Goal: Task Accomplishment & Management: Manage account settings

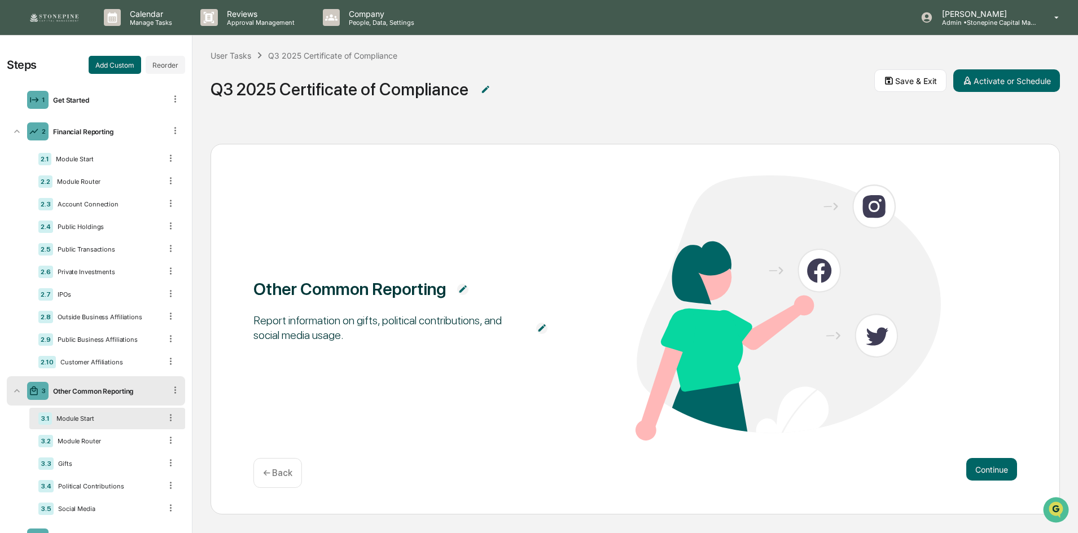
scroll to position [150, 0]
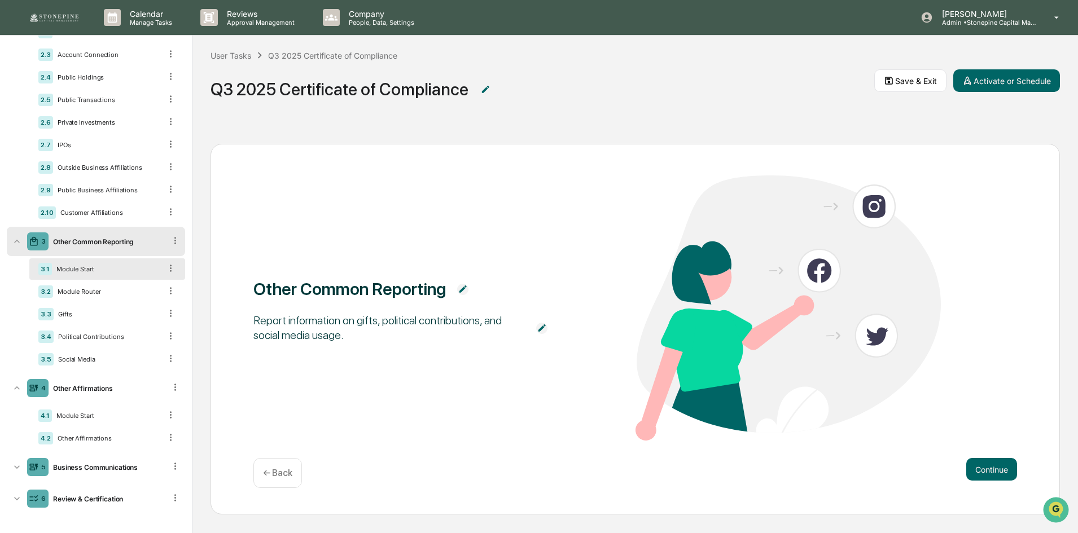
click at [310, 135] on div "Other Common Reporting Report information on gifts, political contributions, an…" at bounding box center [634, 330] width 885 height 408
click at [661, 85] on span "Q3 2025 Certificate of Compliance" at bounding box center [541, 89] width 663 height 37
click at [64, 16] on img at bounding box center [54, 17] width 54 height 11
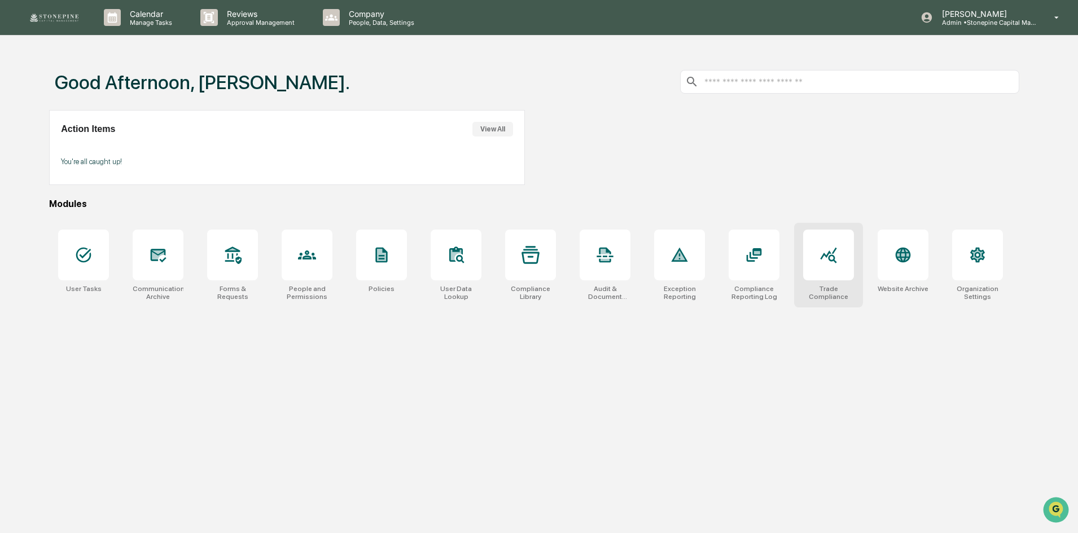
click at [820, 269] on div at bounding box center [828, 255] width 51 height 51
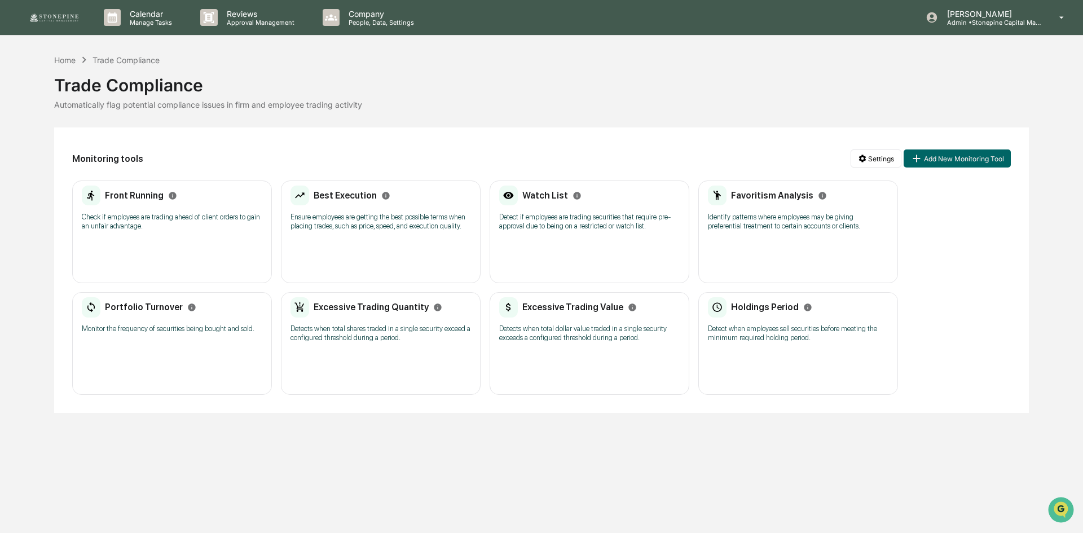
click at [660, 217] on p "Detect if employees are trading securities that require pre-approval due to bei…" at bounding box center [589, 222] width 181 height 18
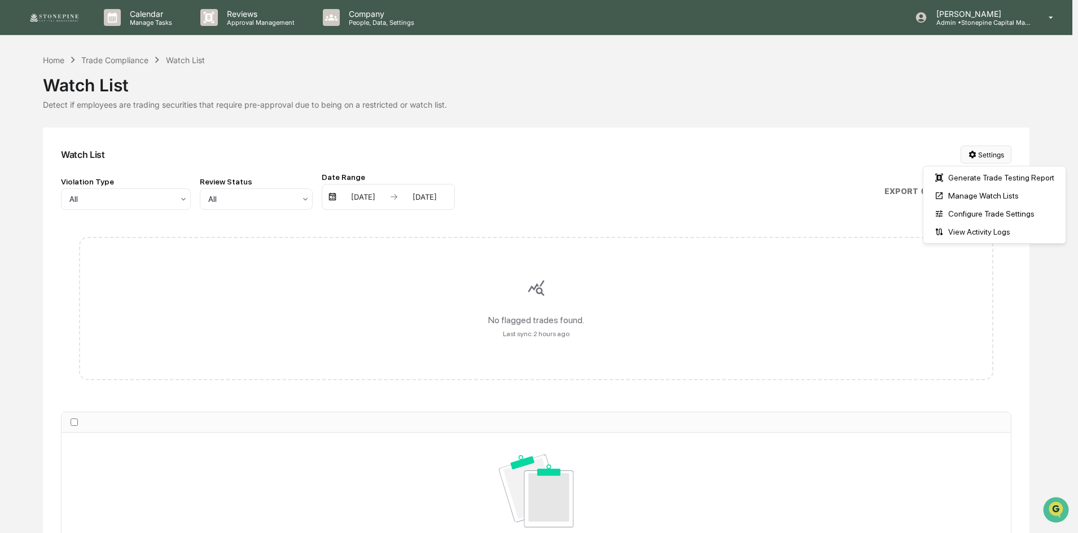
click at [981, 156] on html "Calendar Manage Tasks Reviews Approval Management Company People, Data, Setting…" at bounding box center [539, 266] width 1078 height 533
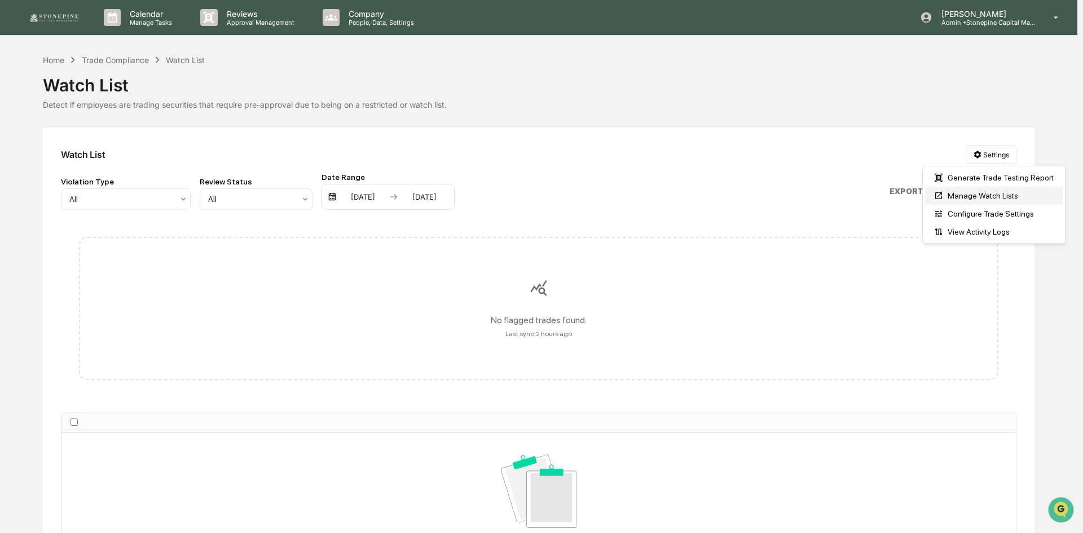
click at [972, 190] on div "Manage Watch Lists" at bounding box center [994, 196] width 138 height 18
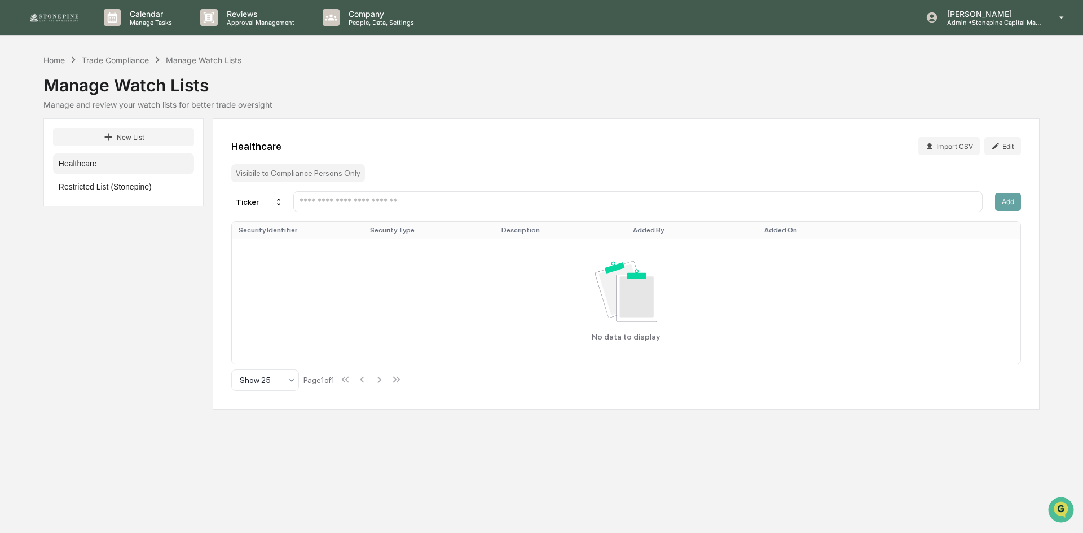
click at [130, 59] on div "Trade Compliance" at bounding box center [115, 60] width 67 height 10
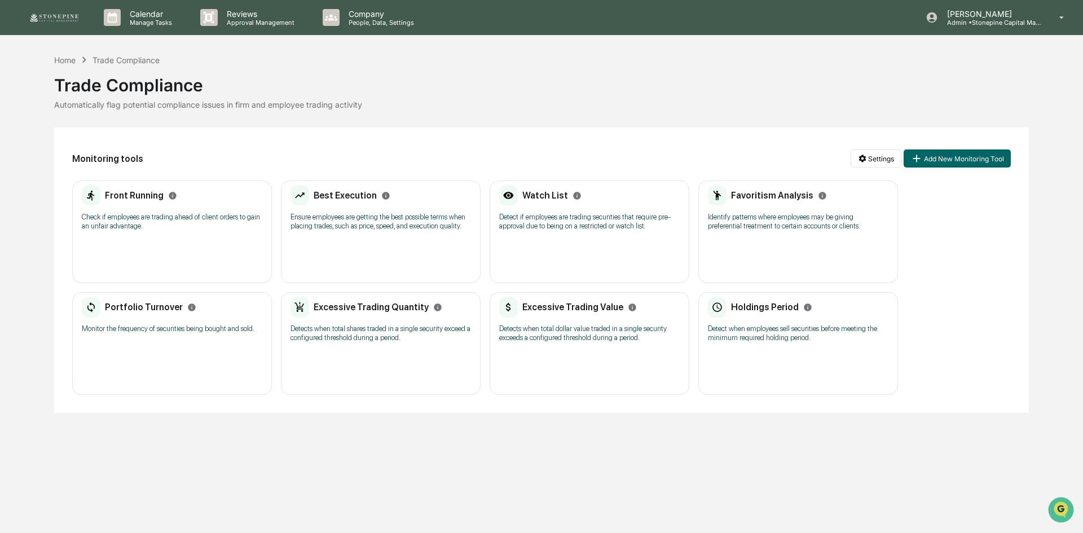
click at [587, 212] on div "Watch List Detect if employees are trading securities that require pre-approval…" at bounding box center [589, 212] width 181 height 52
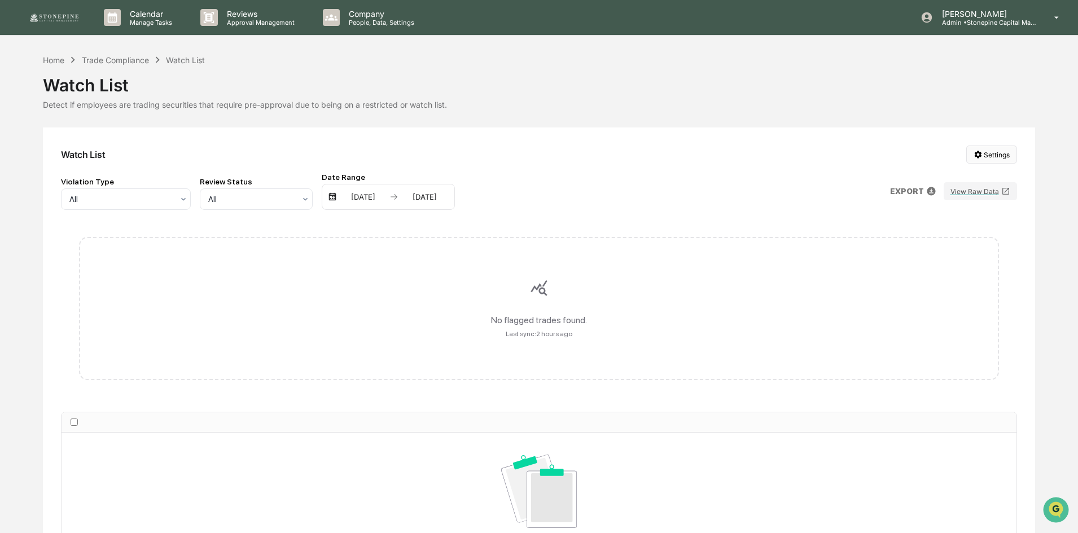
click at [992, 157] on html "Calendar Manage Tasks Reviews Approval Management Company People, Data, Setting…" at bounding box center [539, 266] width 1078 height 533
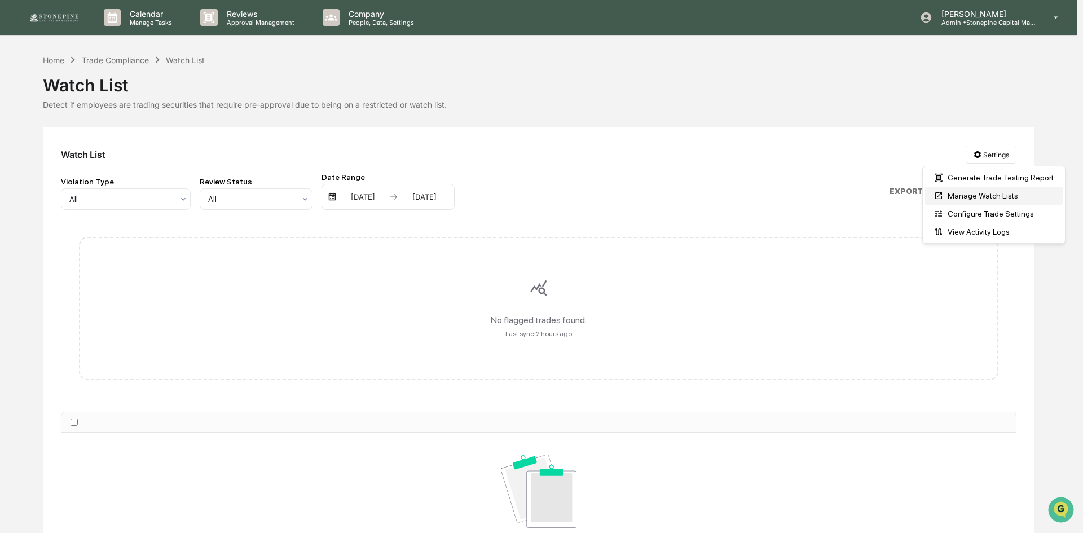
click at [984, 195] on div "Manage Watch Lists" at bounding box center [994, 196] width 138 height 18
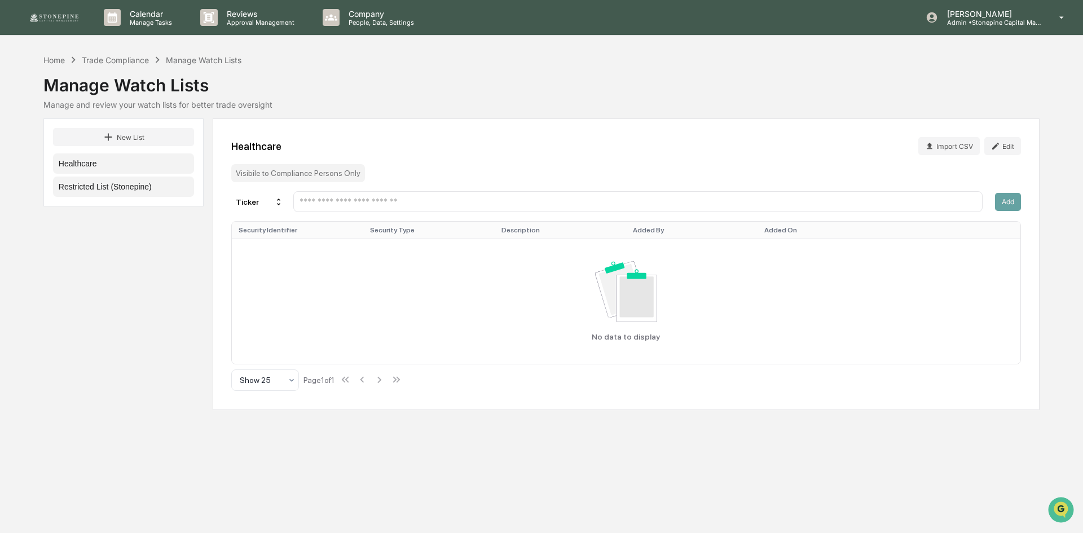
click at [105, 195] on button "Restricted List (Stonepine)" at bounding box center [123, 187] width 141 height 20
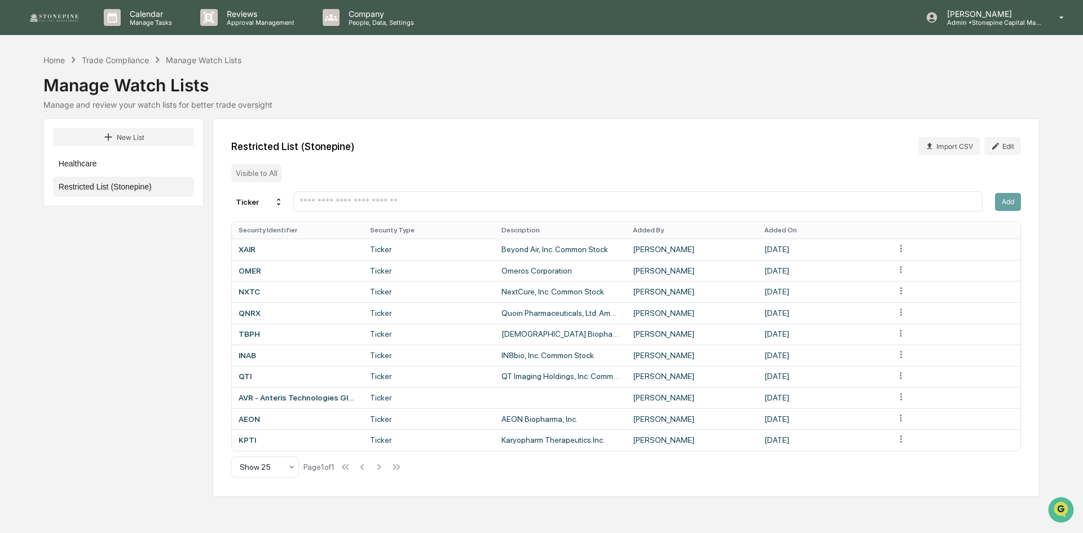
click at [792, 198] on input "text" at bounding box center [637, 201] width 679 height 11
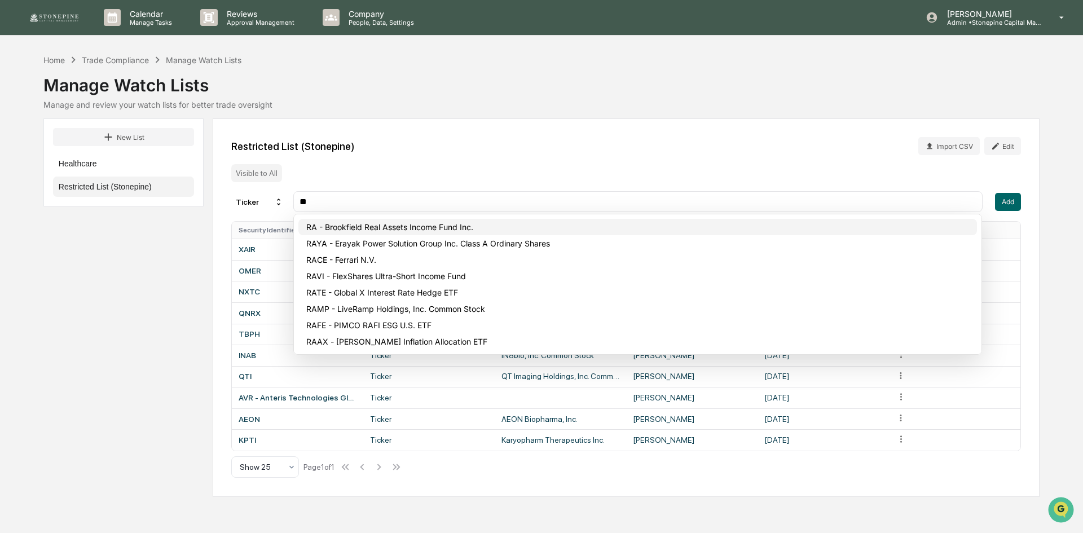
type input "*"
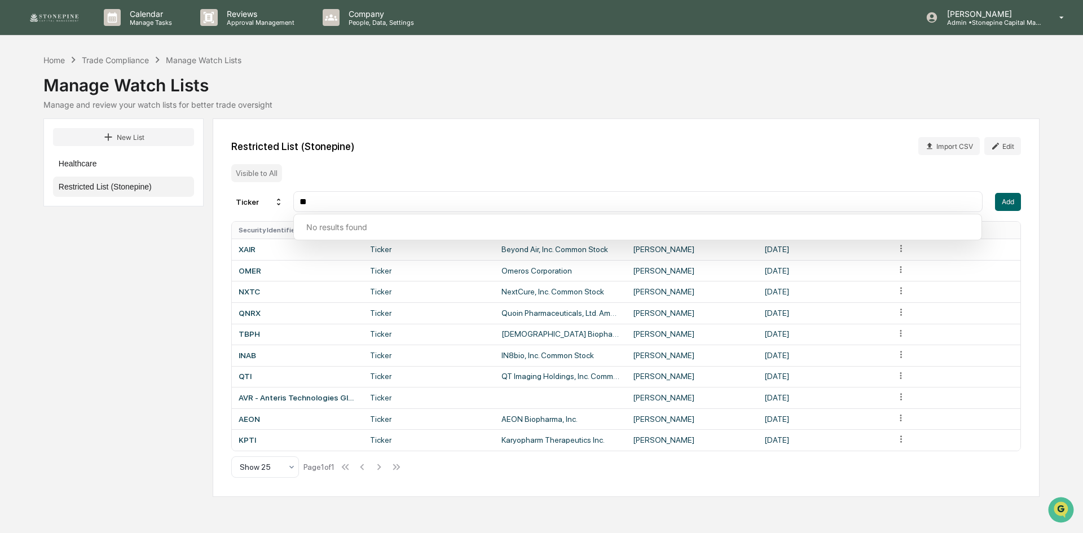
type input "*"
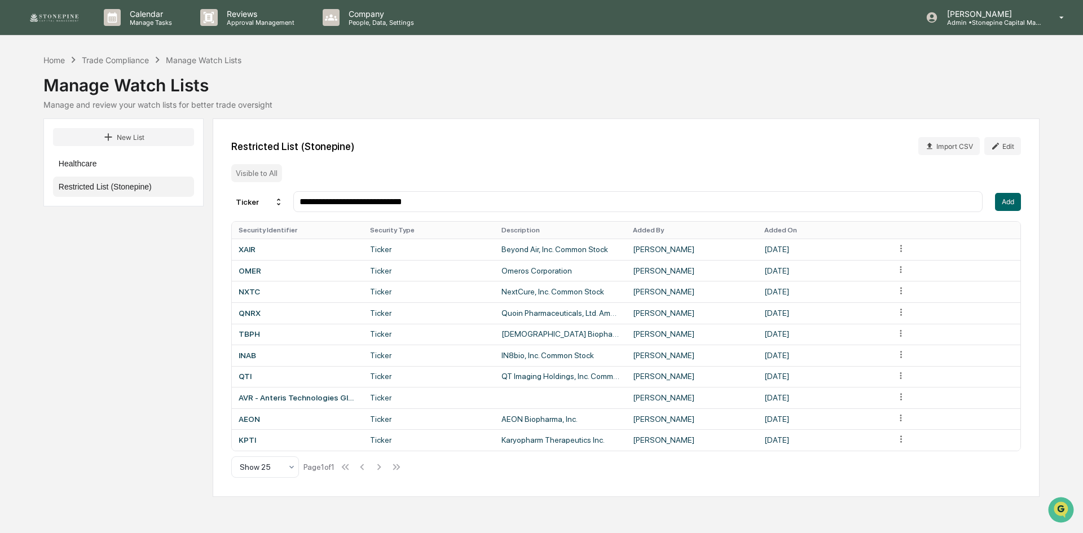
click at [492, 202] on input "**********" at bounding box center [637, 201] width 679 height 11
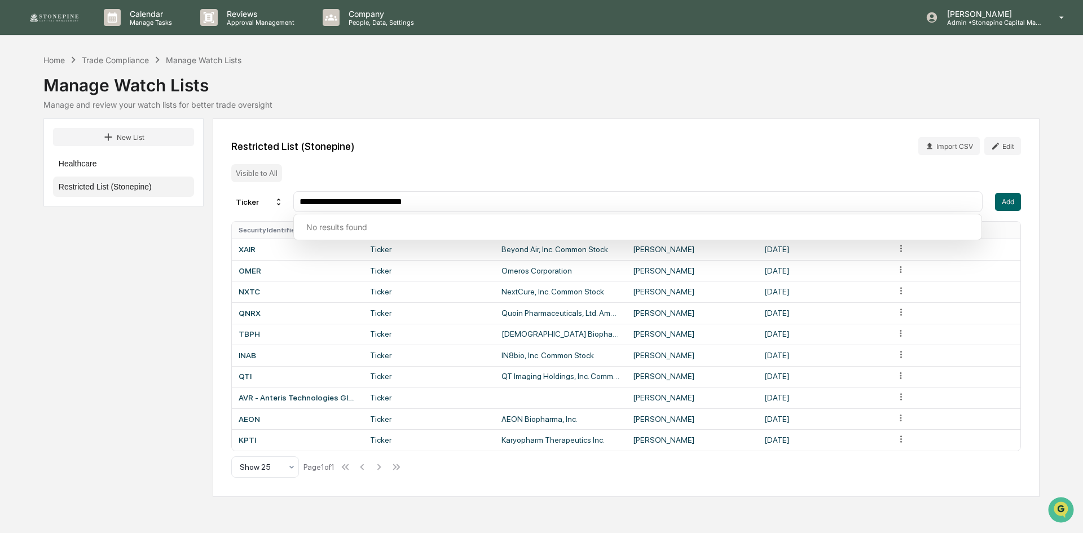
drag, startPoint x: 492, startPoint y: 202, endPoint x: 340, endPoint y: 201, distance: 151.8
click at [340, 201] on input "**********" at bounding box center [637, 201] width 679 height 11
paste input "********"
type input "**********"
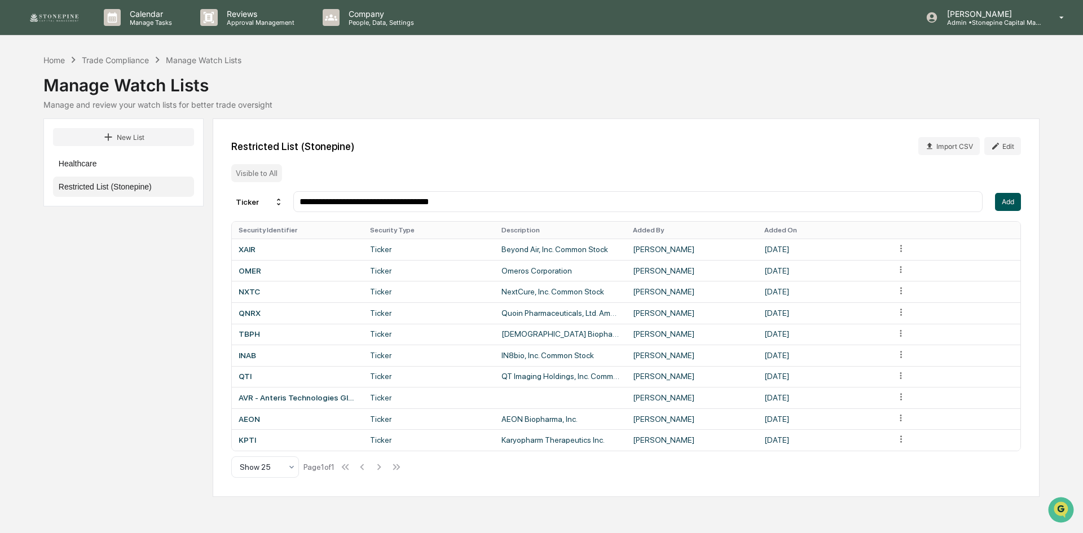
click at [1010, 198] on button "Add" at bounding box center [1008, 202] width 26 height 18
click at [489, 194] on div at bounding box center [637, 201] width 689 height 21
click at [489, 199] on input "text" at bounding box center [637, 201] width 679 height 11
click at [383, 200] on input "text" at bounding box center [637, 201] width 679 height 11
paste input "**********"
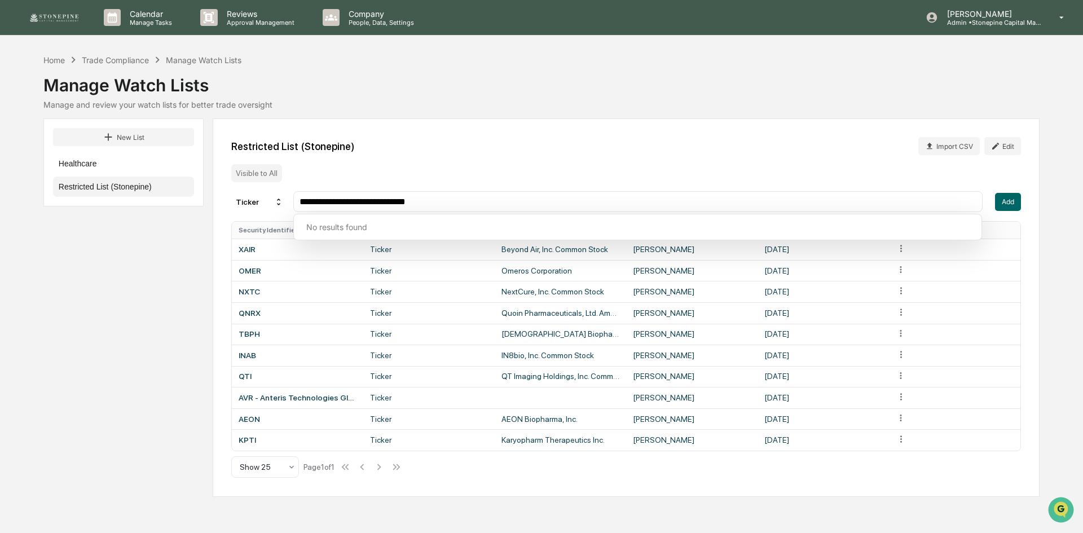
click at [300, 203] on input "**********" at bounding box center [637, 201] width 679 height 11
type input "**********"
click at [1016, 198] on button "Add" at bounding box center [1008, 202] width 26 height 18
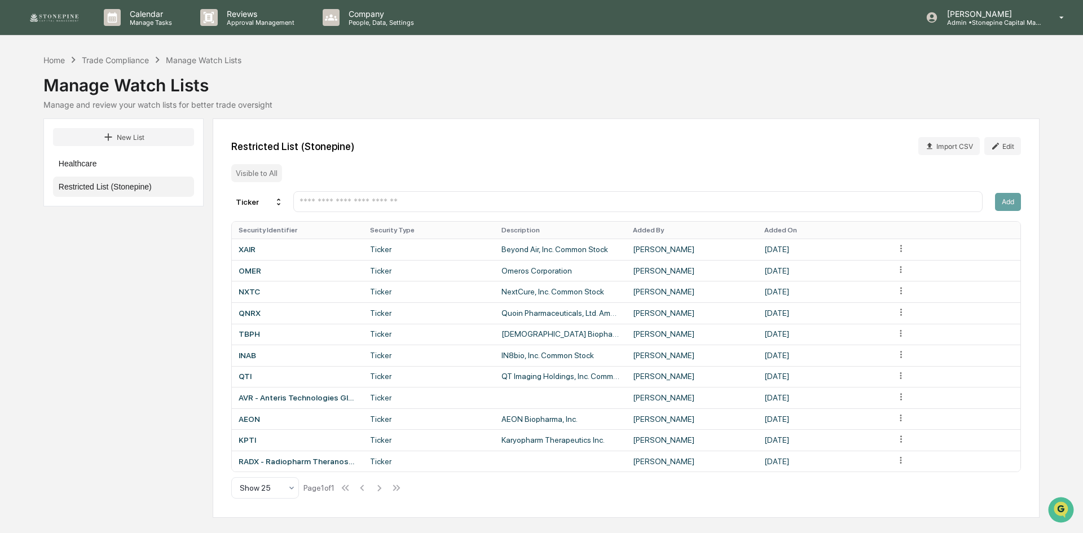
click at [56, 14] on img at bounding box center [54, 17] width 54 height 11
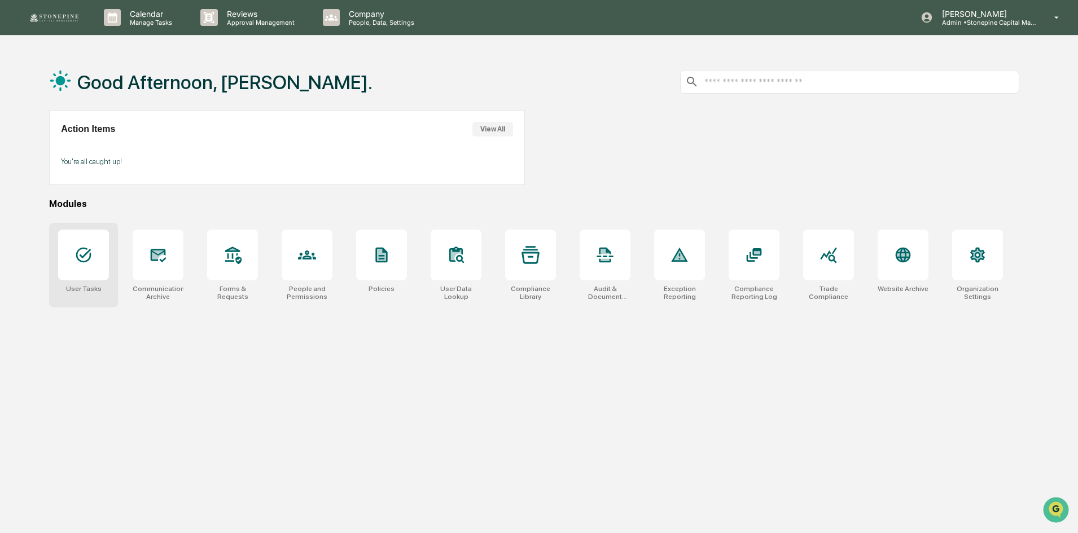
click at [95, 270] on div at bounding box center [83, 255] width 51 height 51
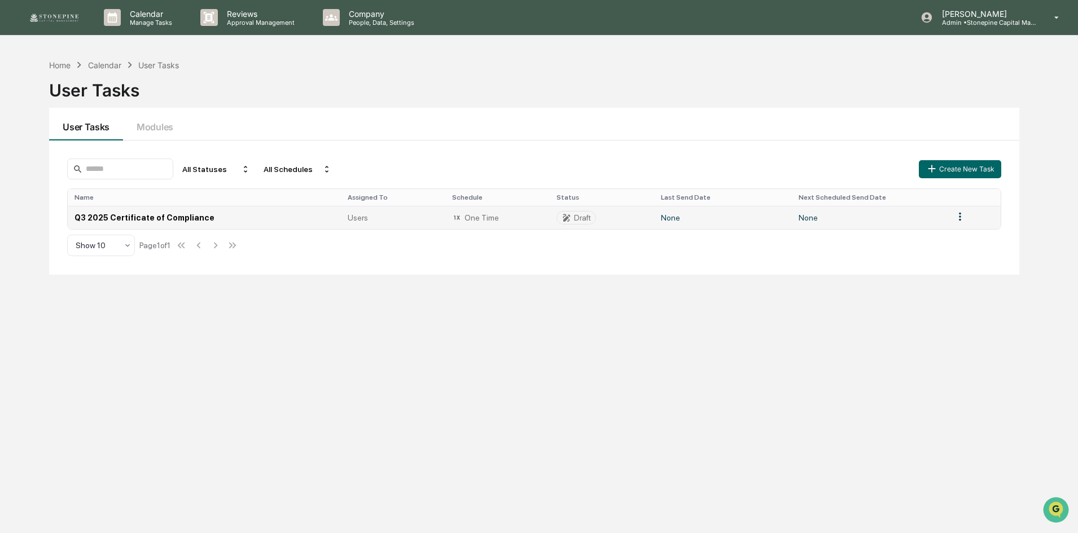
click at [160, 220] on td "Q3 2025 Certificate of Compliance" at bounding box center [204, 217] width 272 height 23
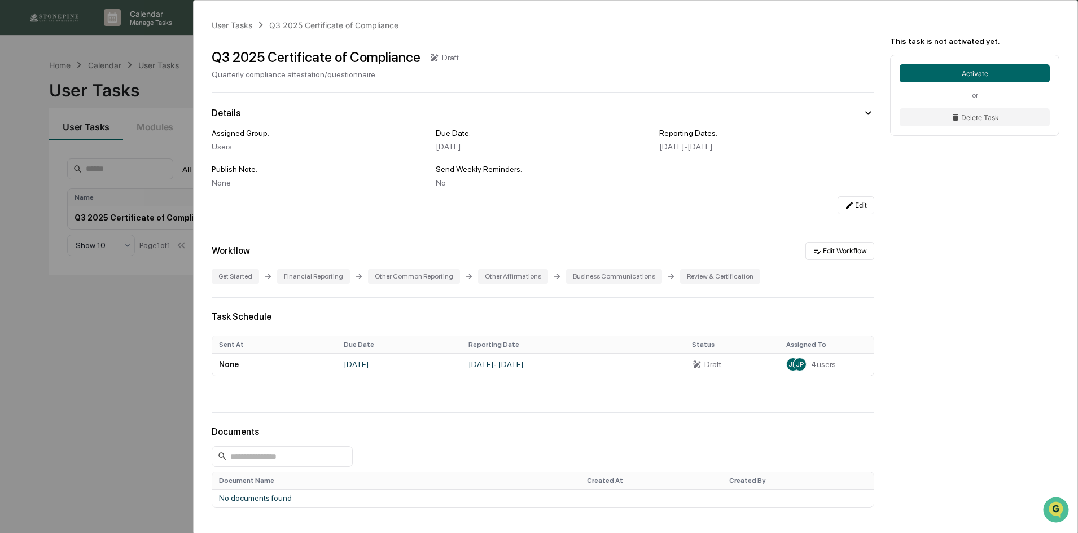
scroll to position [56, 0]
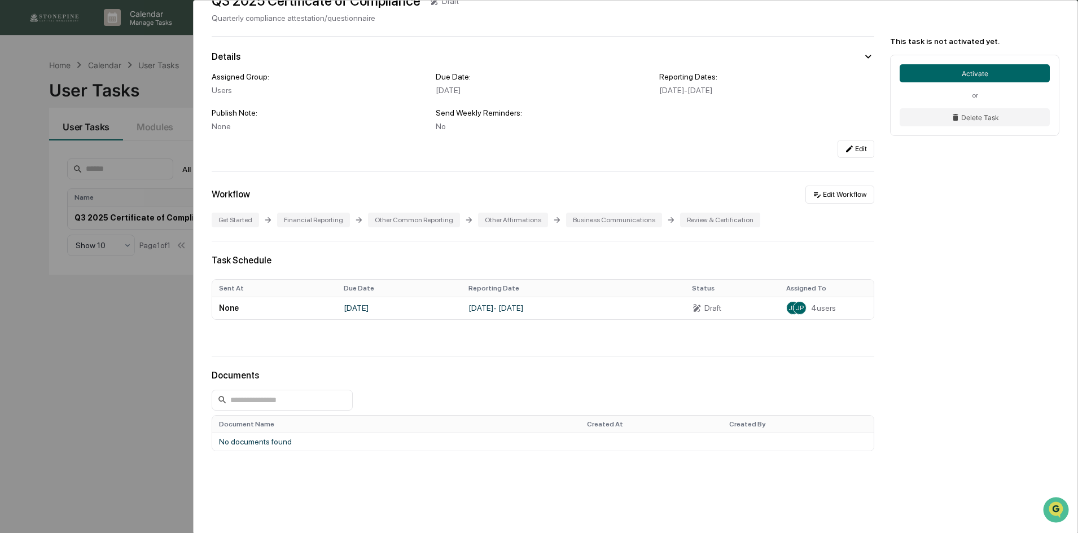
click at [876, 411] on div "User Tasks Q3 2025 Certificate of Compliance Q3 2025 Certificate of Compliance …" at bounding box center [635, 256] width 883 height 625
click at [828, 194] on button "Edit Workflow" at bounding box center [839, 195] width 69 height 18
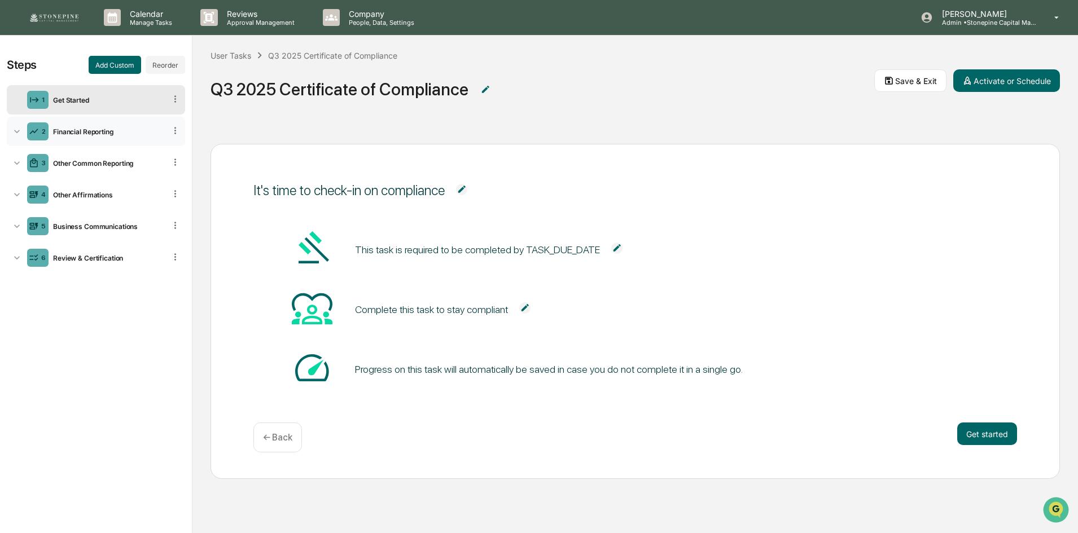
click at [107, 136] on div "2 Financial Reporting" at bounding box center [96, 131] width 178 height 29
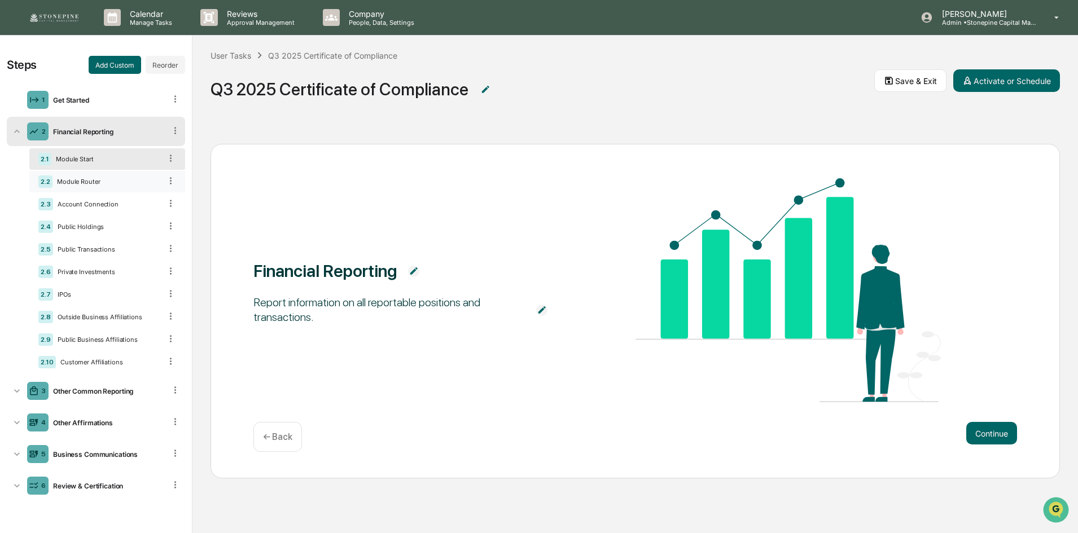
click at [107, 184] on div "Module Router" at bounding box center [106, 182] width 108 height 8
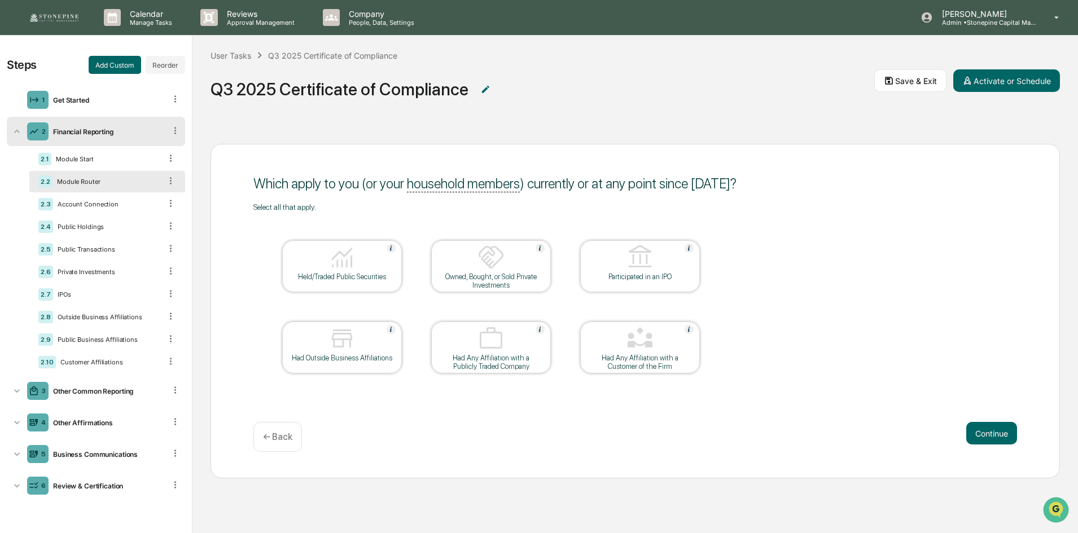
click at [625, 502] on div "Which apply to you (or your household members ) currently or at any point since…" at bounding box center [634, 330] width 885 height 408
click at [50, 18] on img at bounding box center [54, 17] width 54 height 11
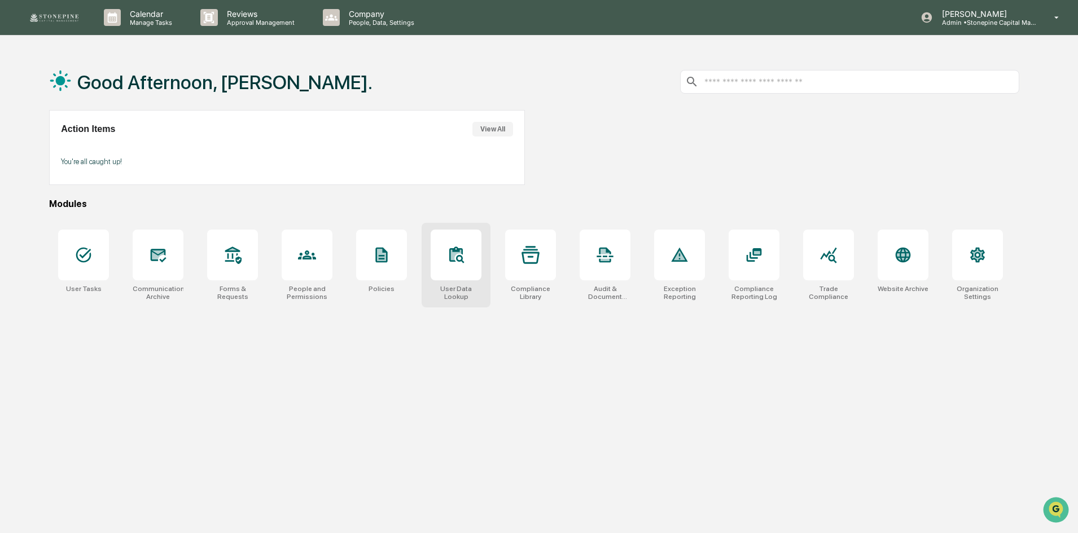
click at [472, 257] on div at bounding box center [455, 255] width 51 height 51
click at [1062, 507] on img "Open customer support" at bounding box center [1055, 510] width 28 height 23
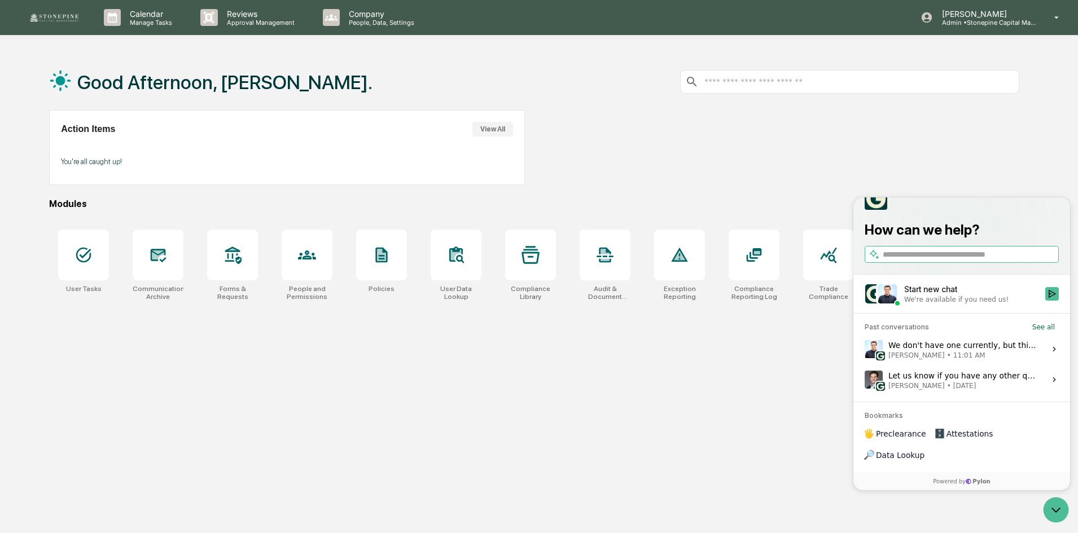
click at [962, 295] on div "Start new chat" at bounding box center [971, 289] width 134 height 11
click at [1045, 301] on button "Start new chat We're available if you need us!" at bounding box center [1052, 294] width 14 height 14
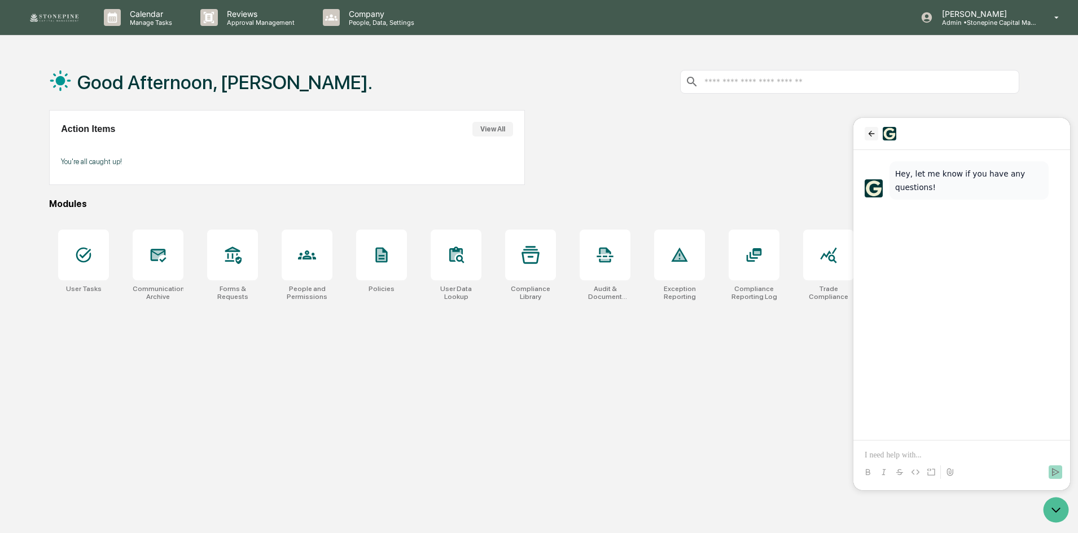
click at [870, 129] on icon "back" at bounding box center [871, 133] width 9 height 9
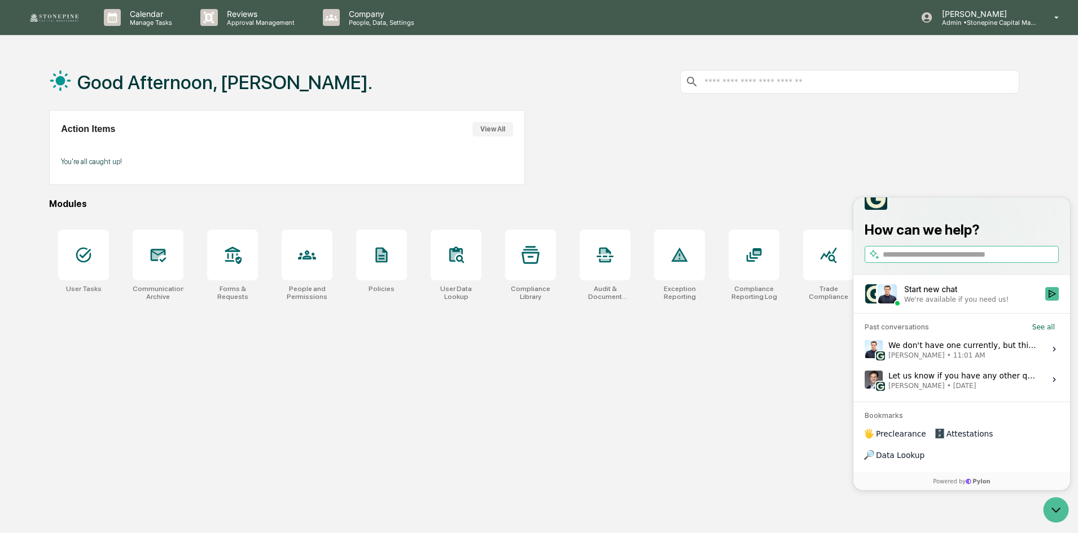
click at [935, 360] on div "We don't have one currently, but this is on our roadmap! Is there something you…" at bounding box center [963, 349] width 150 height 21
click at [864, 350] on button "View issue" at bounding box center [864, 349] width 1 height 1
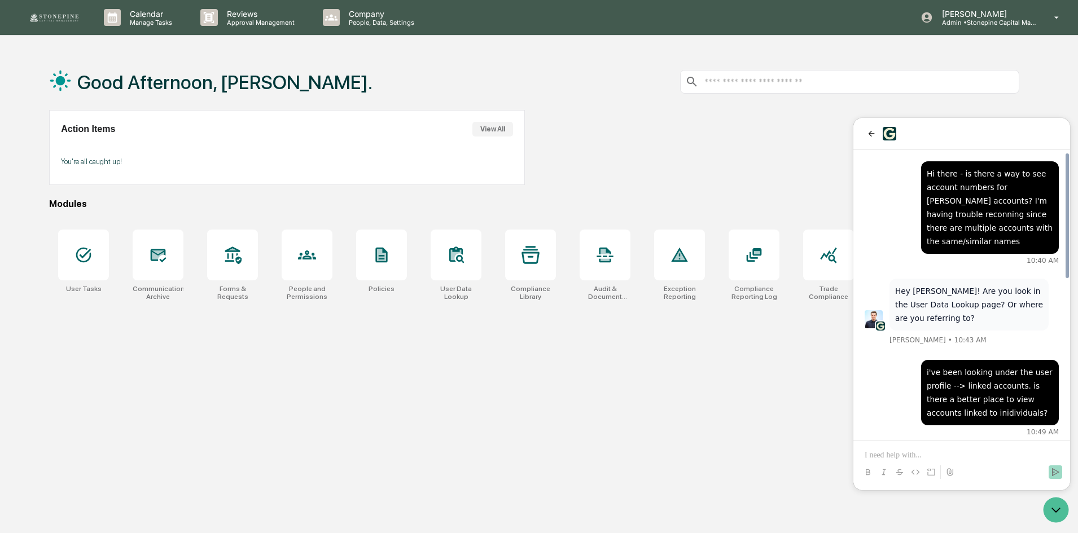
scroll to position [369, 0]
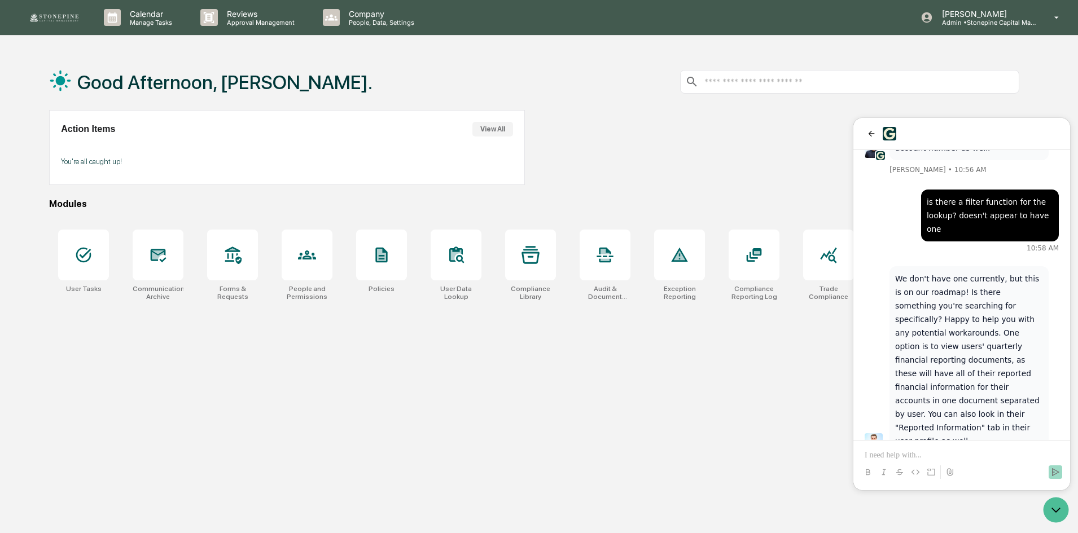
click at [933, 454] on p at bounding box center [961, 455] width 194 height 11
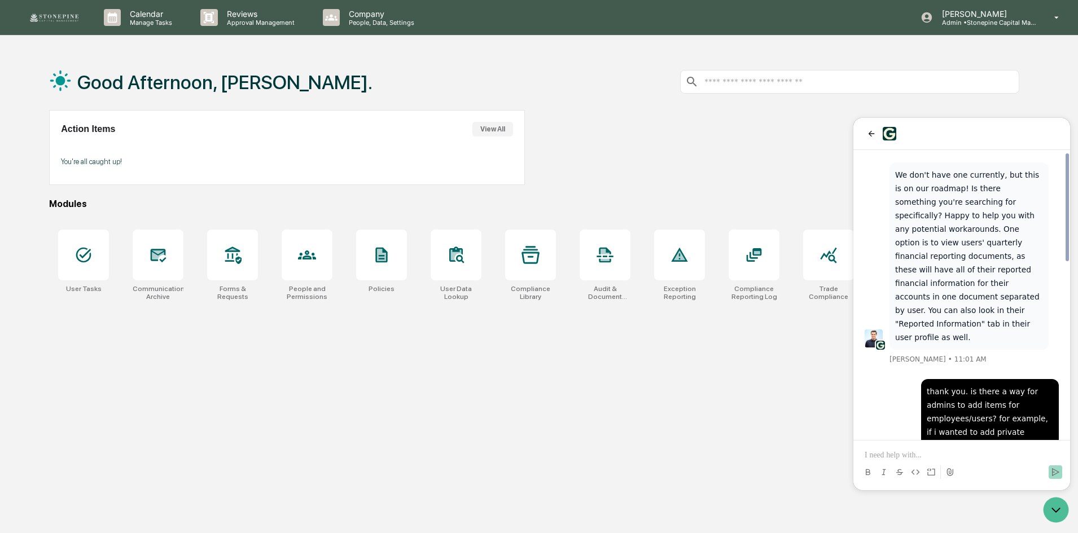
click at [600, 392] on div "Good Afternoon, Jessica. Action Items View All You're all caught up! Modules Us…" at bounding box center [534, 320] width 1004 height 533
click at [1058, 516] on icon "Open customer support" at bounding box center [1055, 510] width 28 height 28
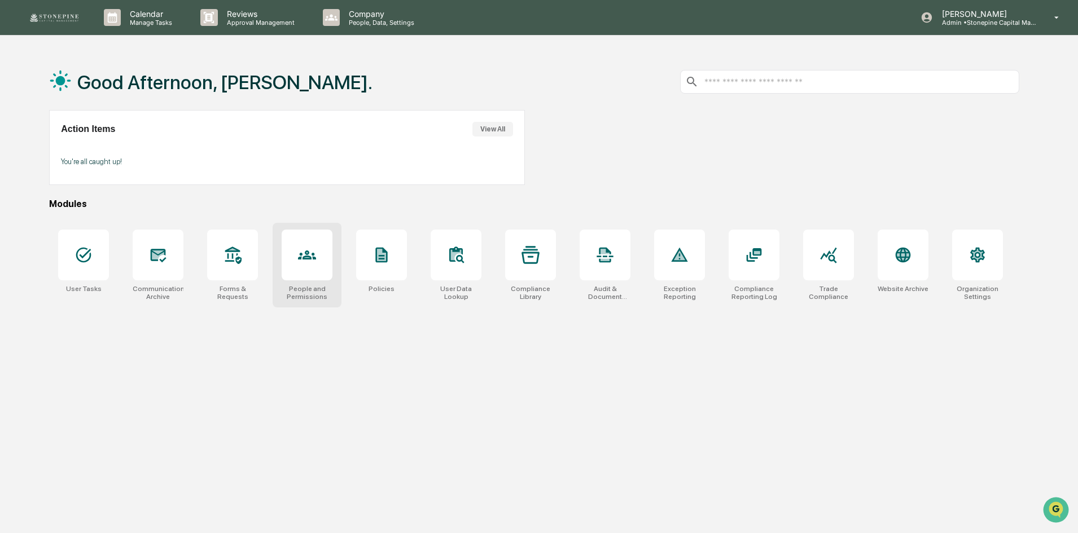
click at [317, 269] on div at bounding box center [307, 255] width 51 height 51
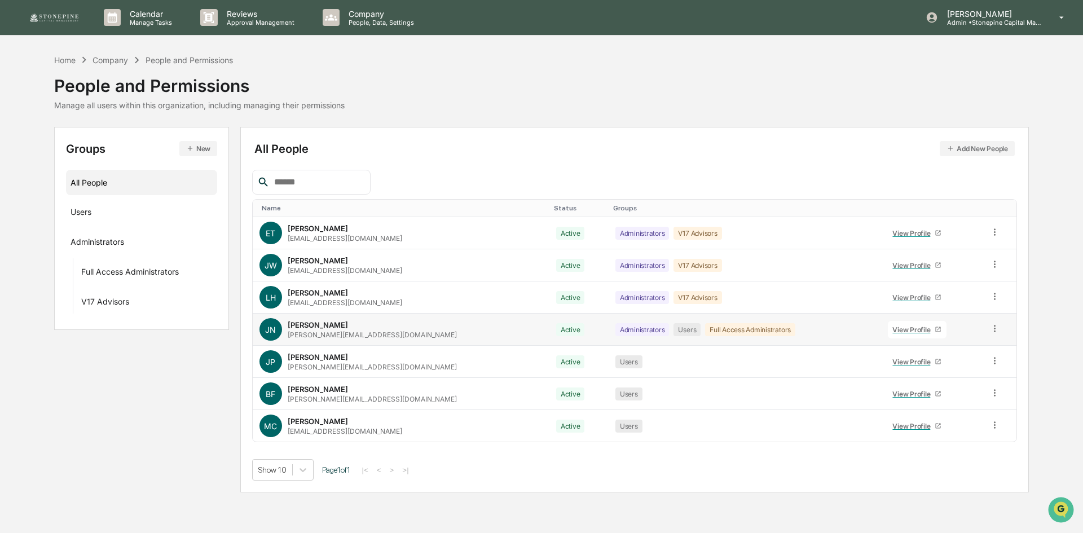
click at [894, 324] on link "View Profile" at bounding box center [917, 329] width 59 height 17
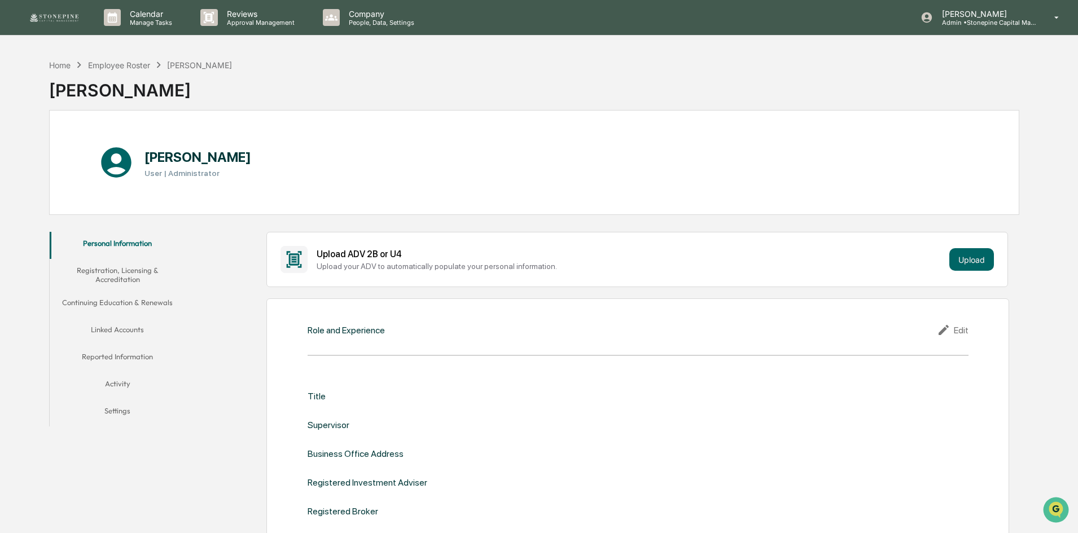
click at [141, 352] on button "Reported Information" at bounding box center [117, 358] width 135 height 27
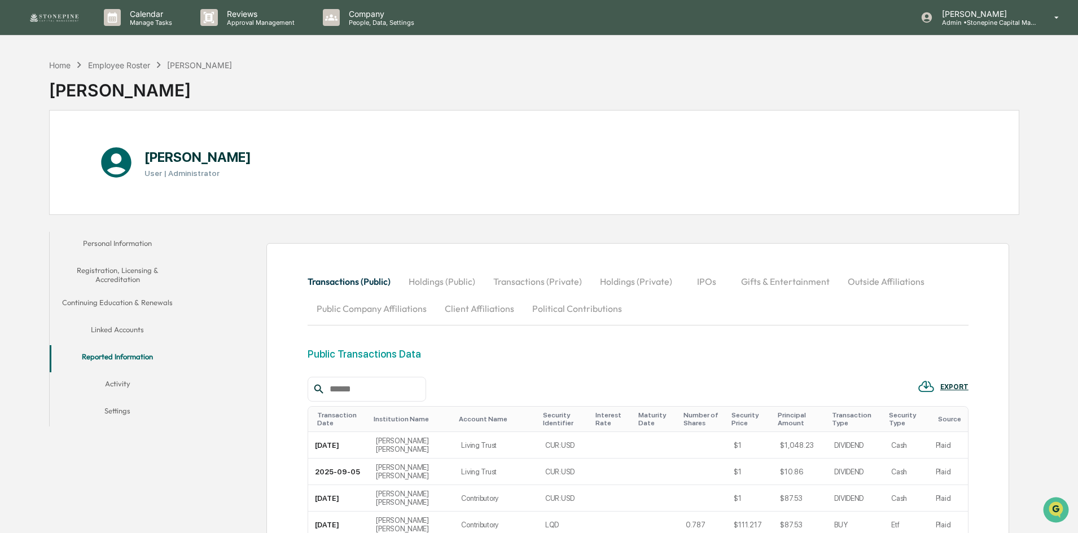
click at [551, 272] on button "Transactions (Private)" at bounding box center [537, 281] width 107 height 27
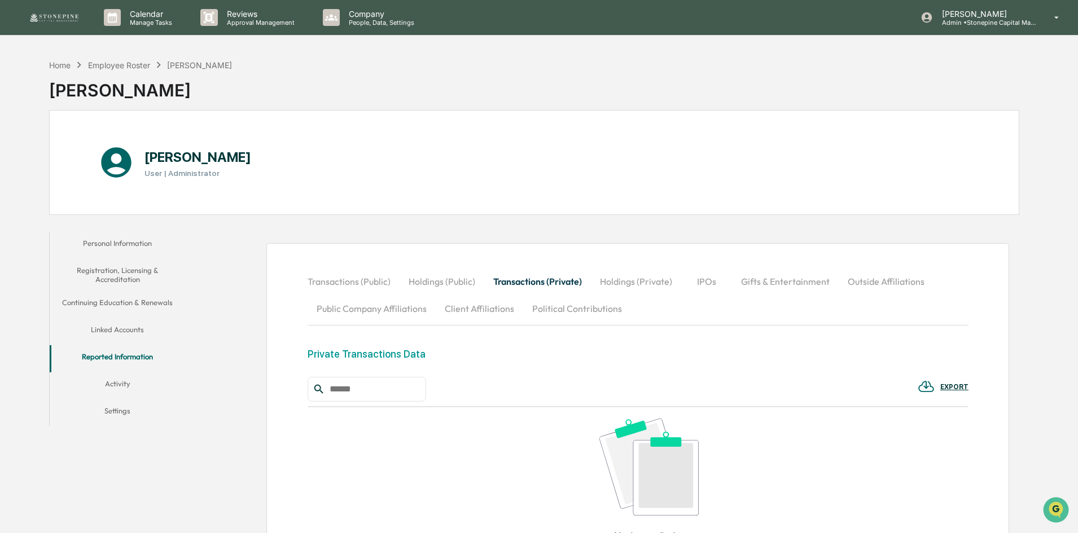
click at [640, 283] on button "Holdings (Private)" at bounding box center [636, 281] width 90 height 27
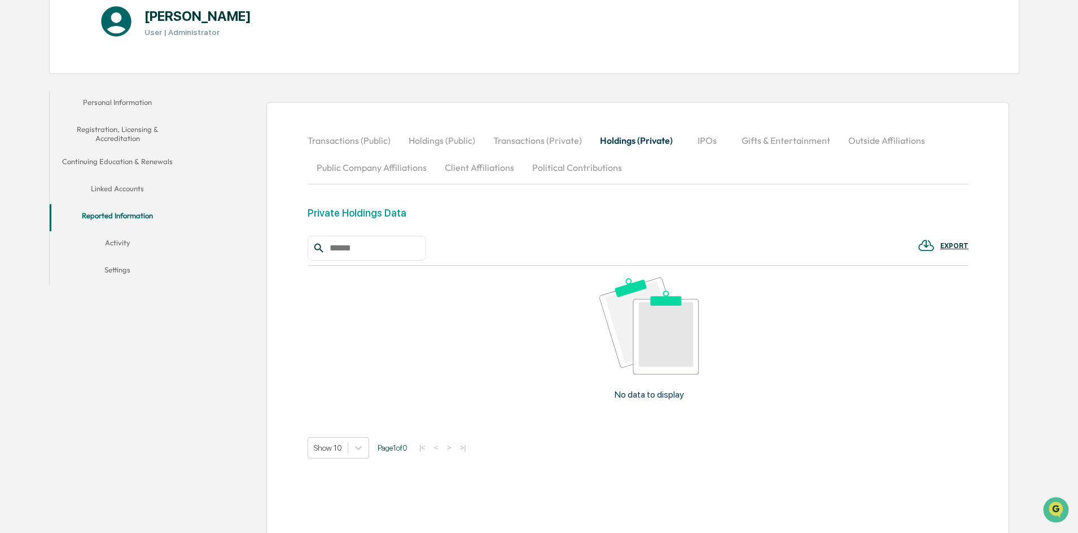
scroll to position [162, 0]
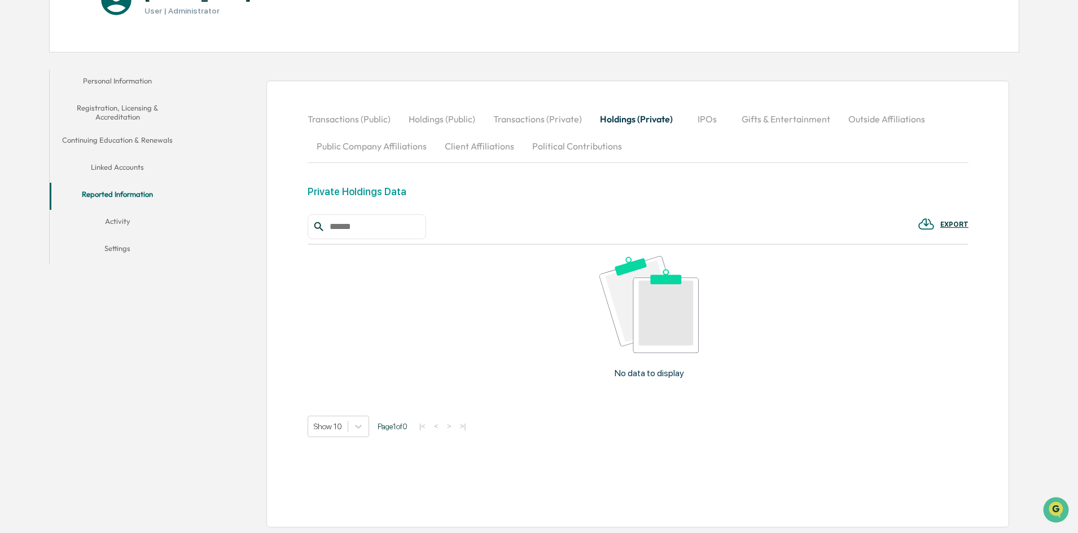
click at [537, 121] on button "Transactions (Private)" at bounding box center [537, 119] width 107 height 27
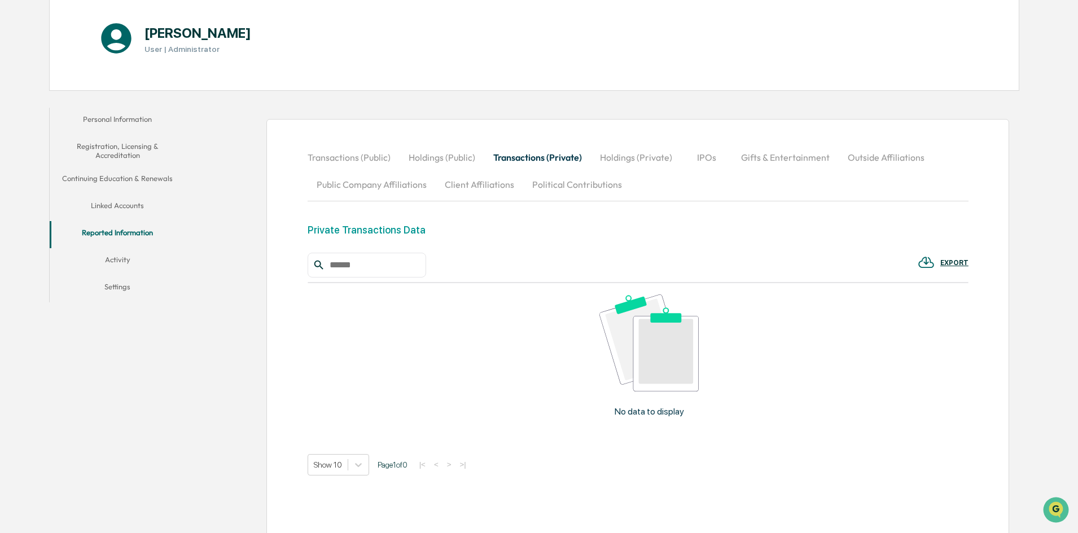
scroll to position [106, 0]
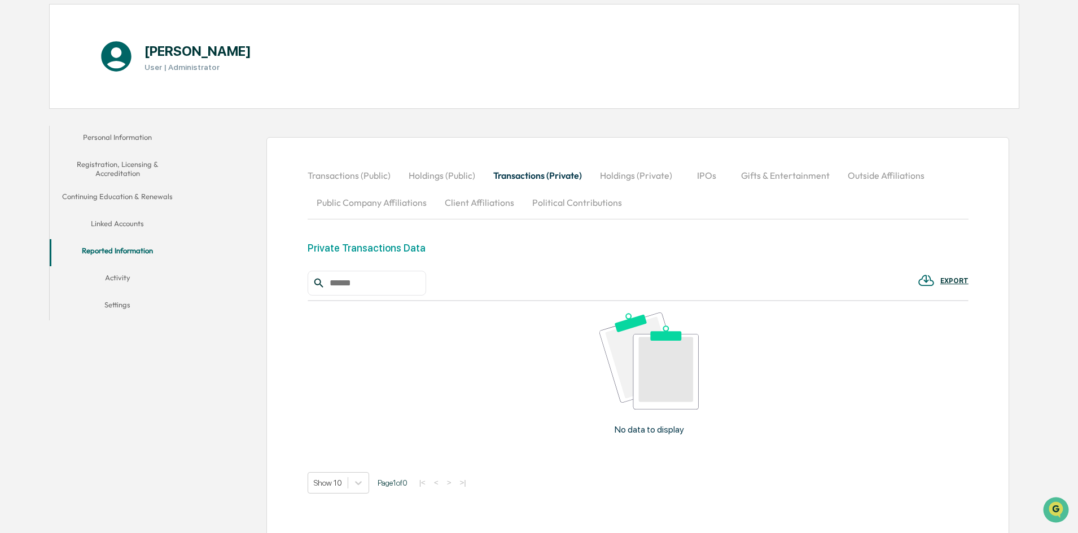
click at [358, 177] on button "Transactions (Public)" at bounding box center [353, 175] width 92 height 27
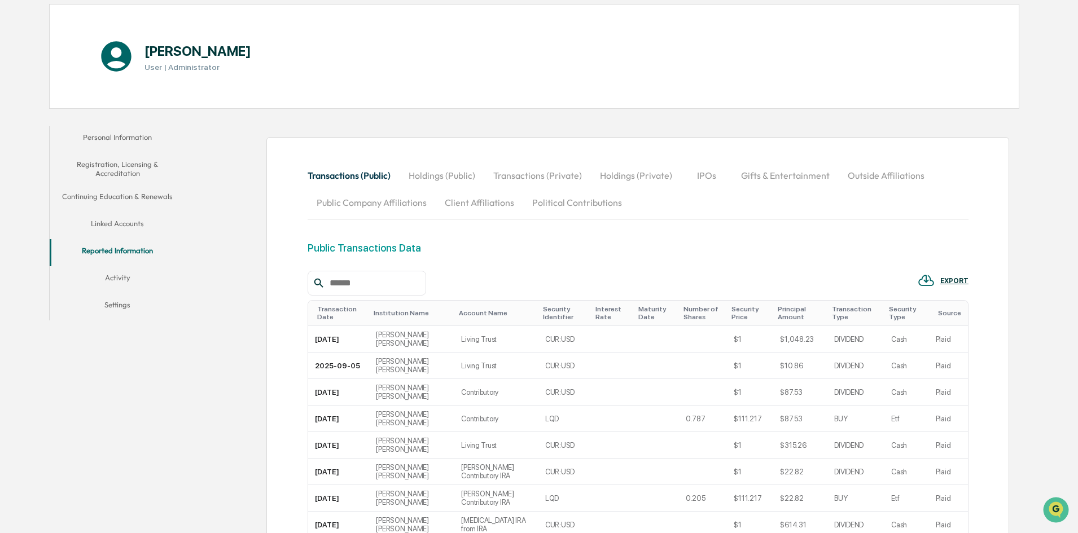
click at [438, 175] on button "Holdings (Public)" at bounding box center [441, 175] width 85 height 27
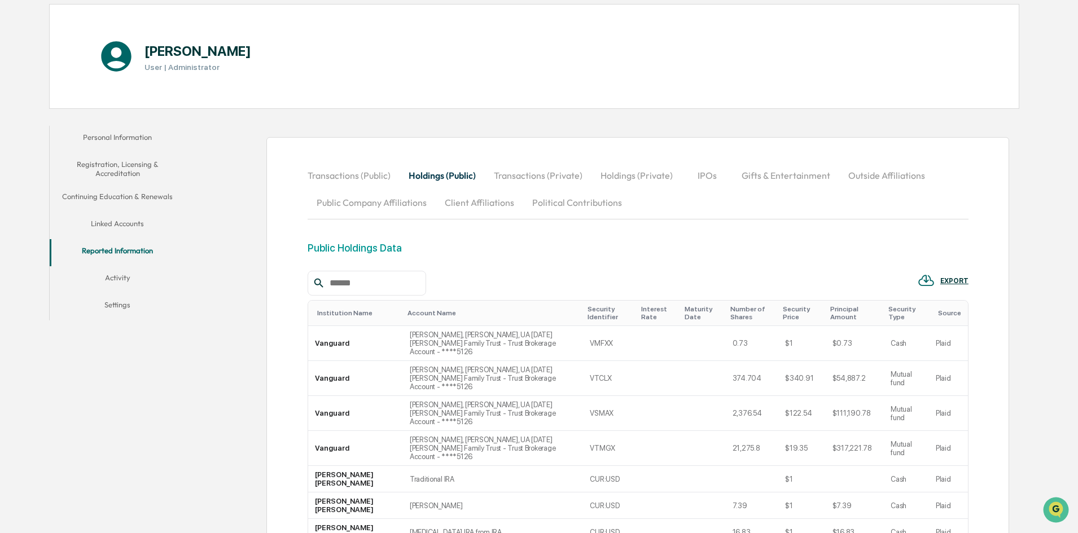
click at [526, 173] on button "Transactions (Private)" at bounding box center [538, 175] width 107 height 27
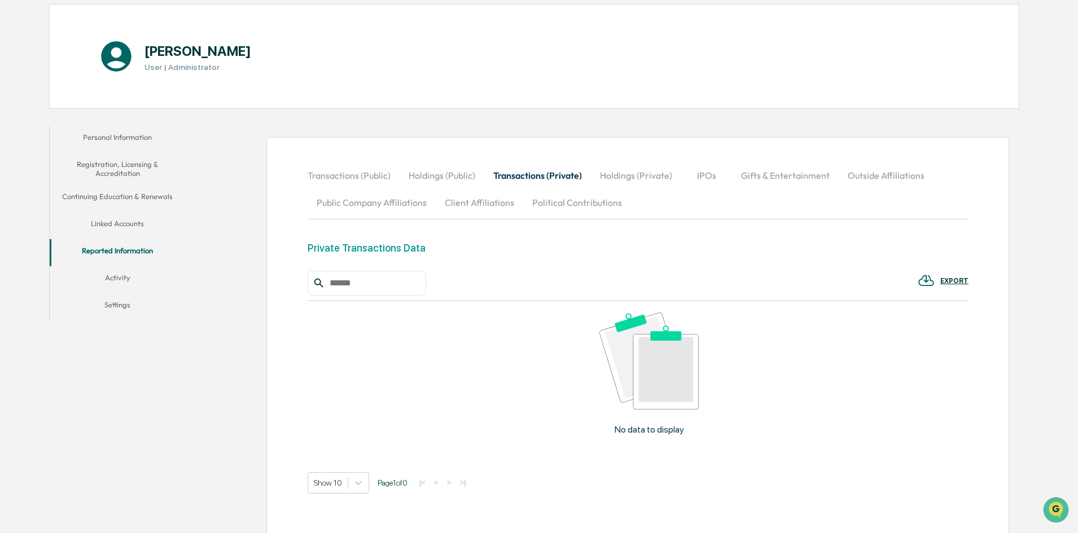
click at [641, 181] on button "Holdings (Private)" at bounding box center [636, 175] width 90 height 27
click at [702, 180] on button "IPOs" at bounding box center [707, 175] width 51 height 27
click at [770, 173] on button "Gifts & Entertainment" at bounding box center [785, 175] width 107 height 27
click at [876, 179] on button "Outside Affiliations" at bounding box center [886, 175] width 95 height 27
click at [370, 201] on button "Public Company Affiliations" at bounding box center [371, 202] width 128 height 27
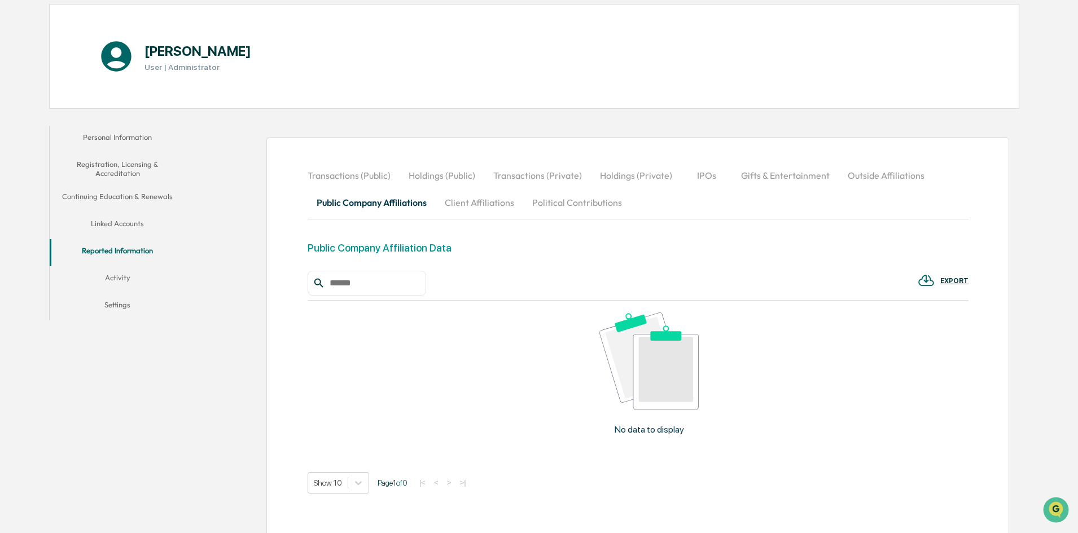
click at [489, 204] on button "Client Affiliations" at bounding box center [479, 202] width 87 height 27
click at [574, 203] on button "Political Contributions" at bounding box center [577, 202] width 108 height 27
click at [1054, 511] on icon "Open customer support" at bounding box center [1055, 524] width 28 height 28
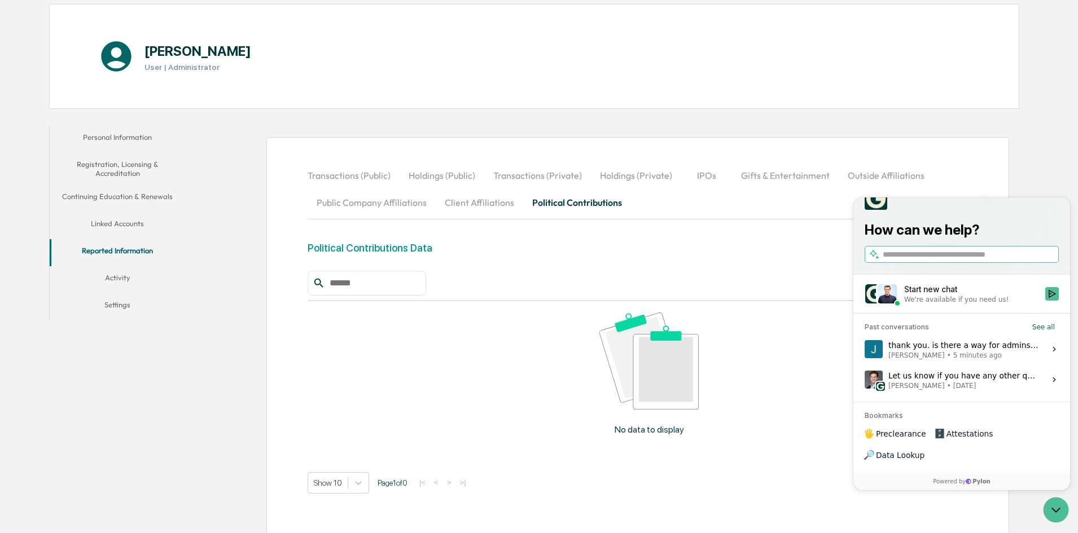
click at [140, 429] on div "Personal Information Registration, Licensing & Accreditation Continuing Educati…" at bounding box center [534, 354] width 970 height 469
click at [1052, 509] on icon "Open customer support" at bounding box center [1056, 510] width 8 height 4
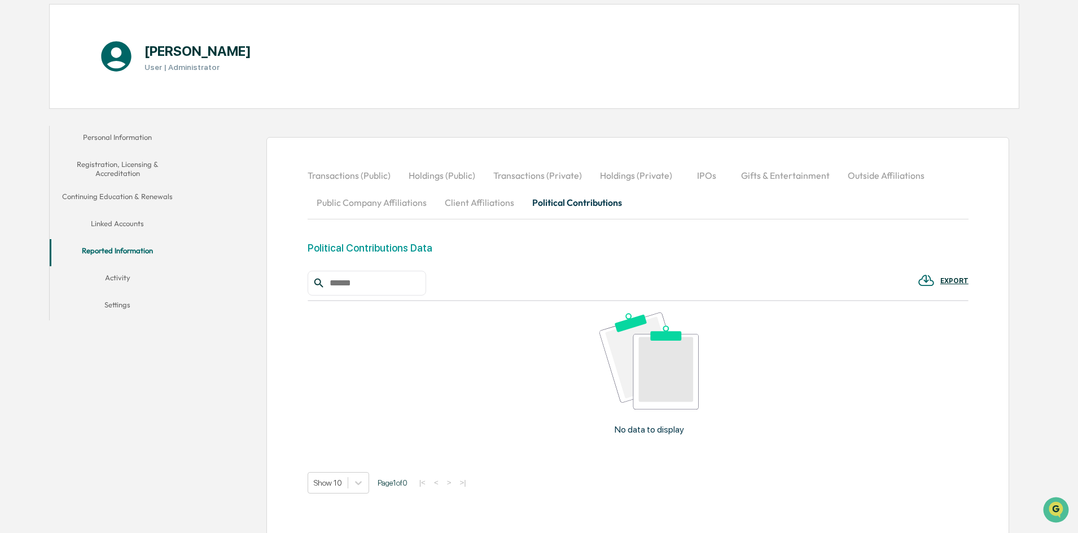
click at [131, 223] on button "Linked Accounts" at bounding box center [117, 225] width 135 height 27
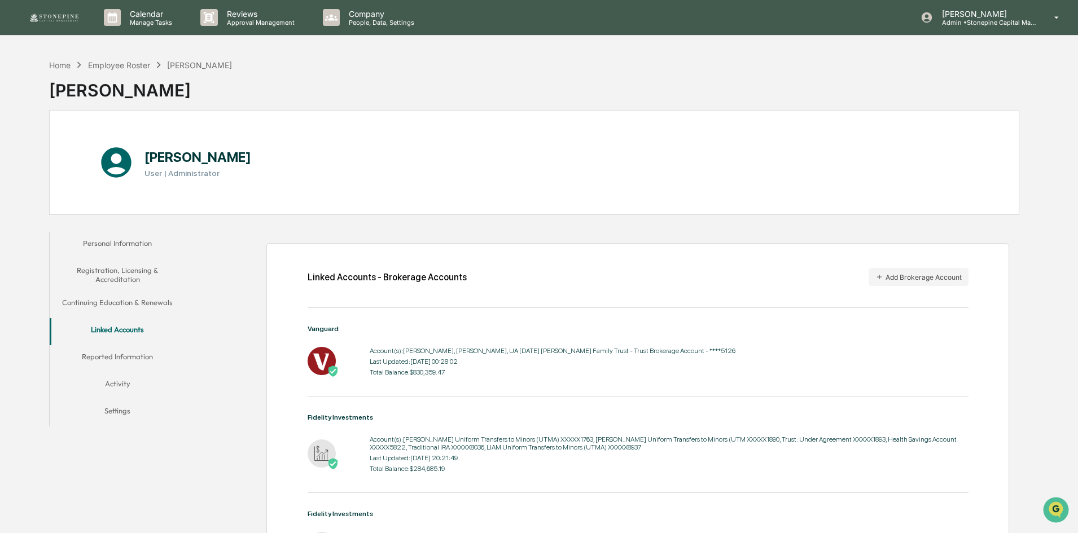
click at [149, 406] on button "Settings" at bounding box center [117, 412] width 135 height 27
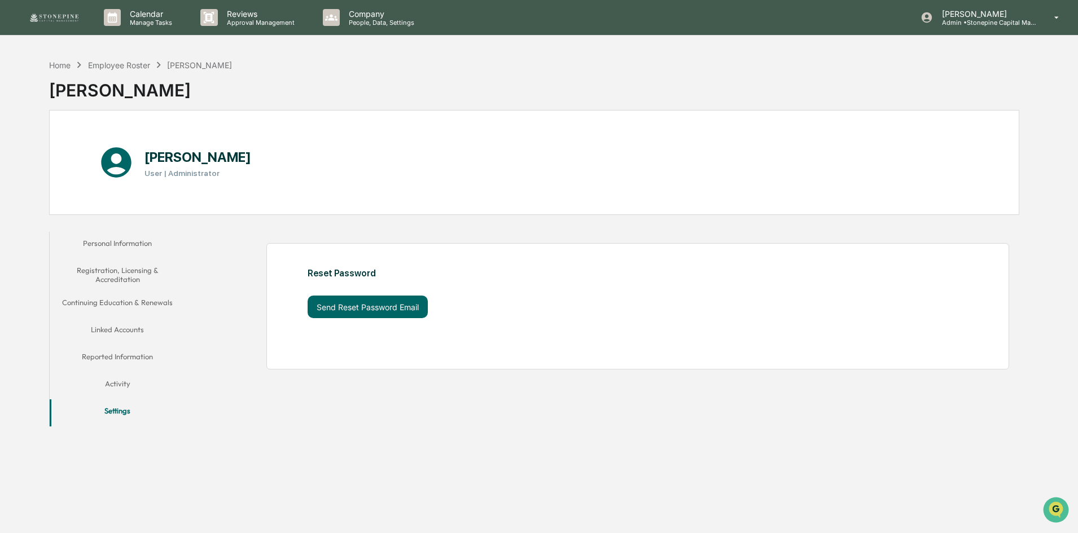
click at [124, 386] on button "Activity" at bounding box center [117, 385] width 135 height 27
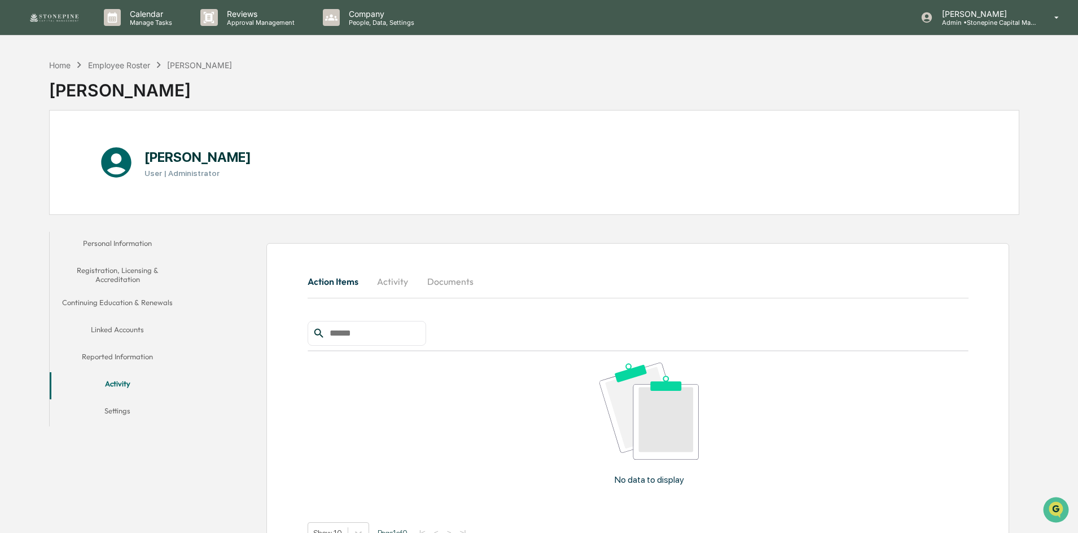
scroll to position [54, 0]
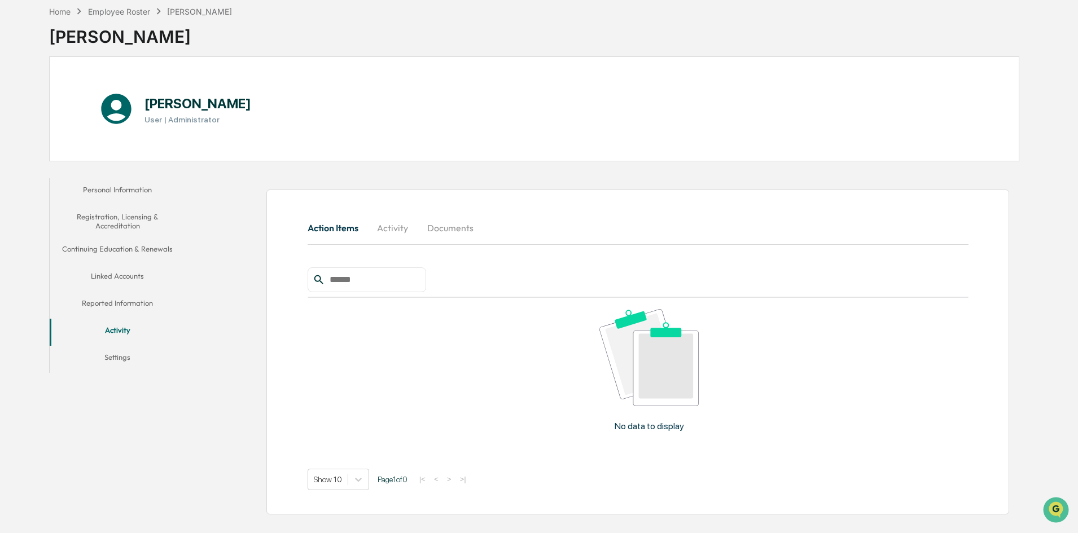
click at [403, 233] on button "Activity" at bounding box center [392, 227] width 51 height 27
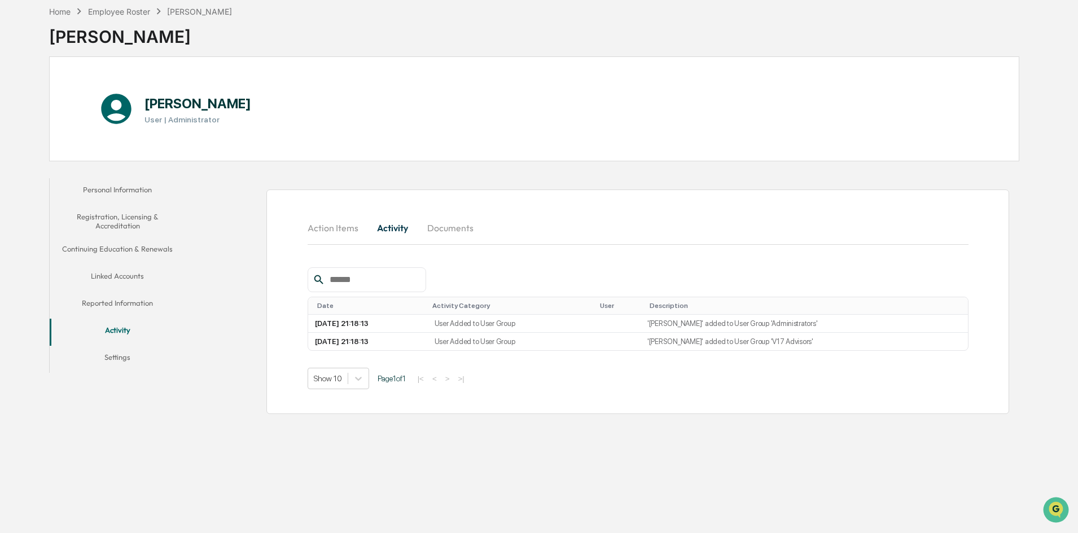
click at [449, 232] on button "Documents" at bounding box center [450, 227] width 64 height 27
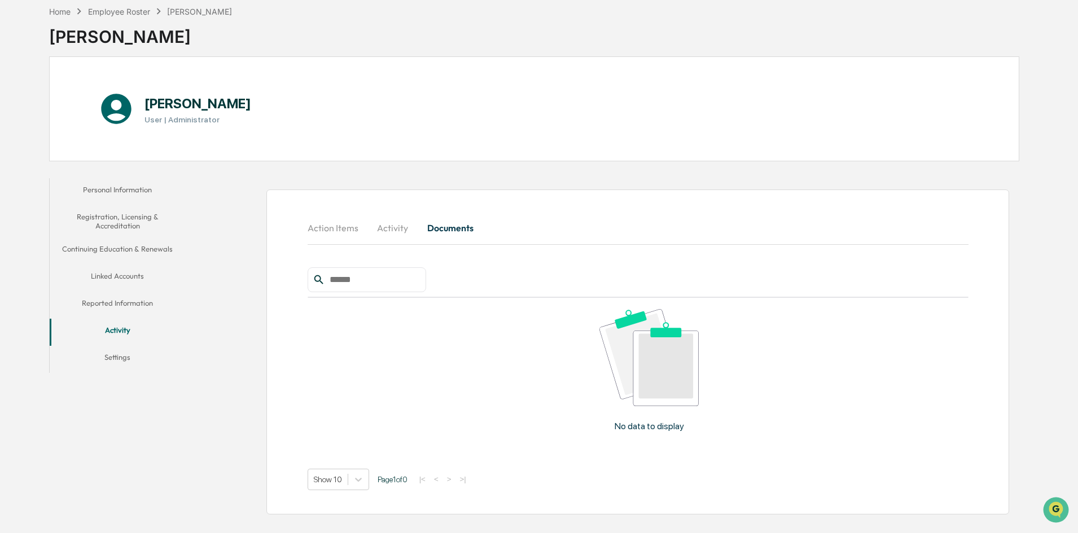
click at [130, 273] on button "Linked Accounts" at bounding box center [117, 278] width 135 height 27
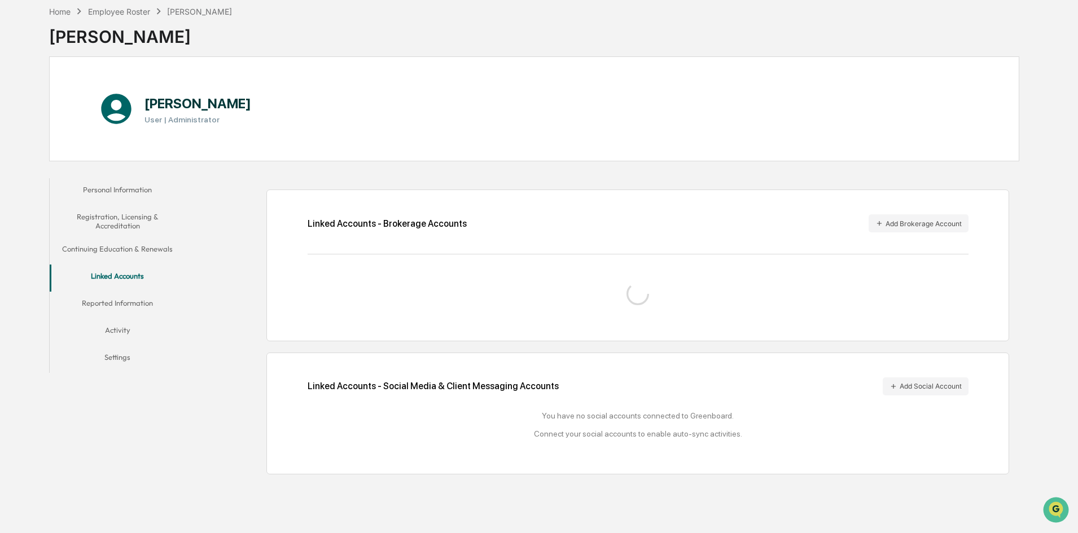
click at [137, 238] on button "Continuing Education & Renewals" at bounding box center [117, 251] width 135 height 27
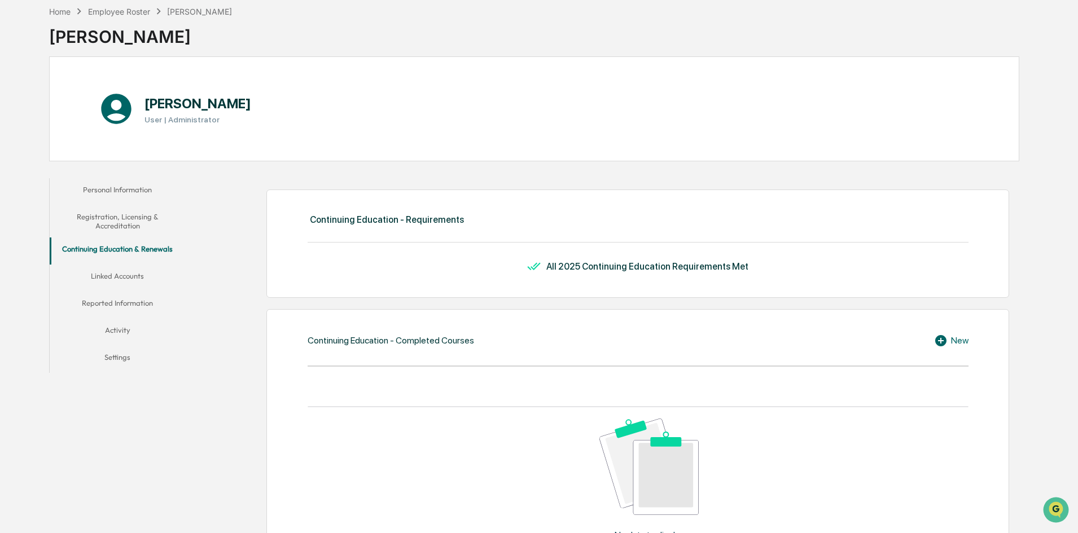
click at [125, 218] on button "Registration, Licensing & Accreditation" at bounding box center [117, 221] width 135 height 32
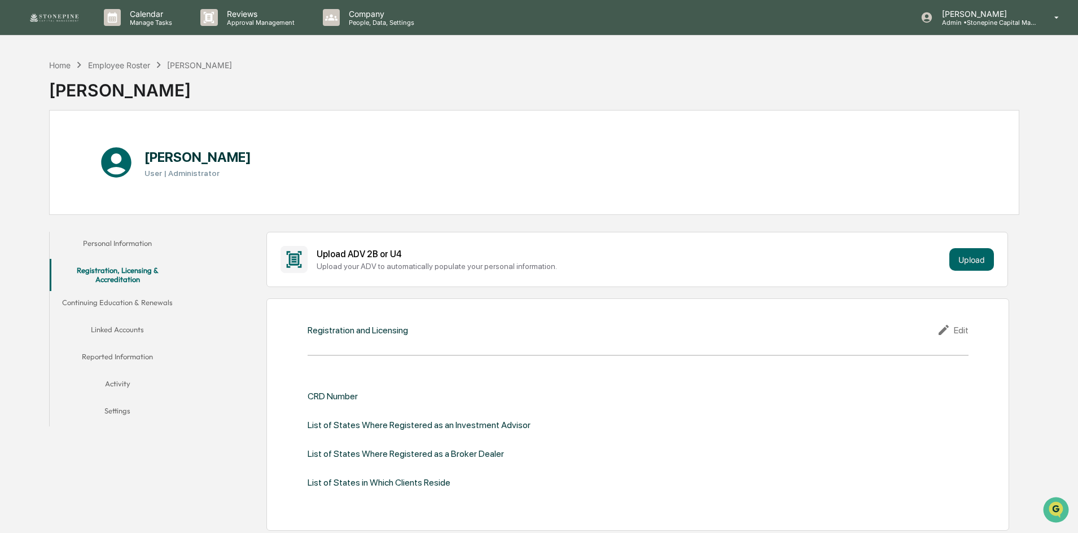
click at [107, 249] on button "Personal Information" at bounding box center [117, 245] width 135 height 27
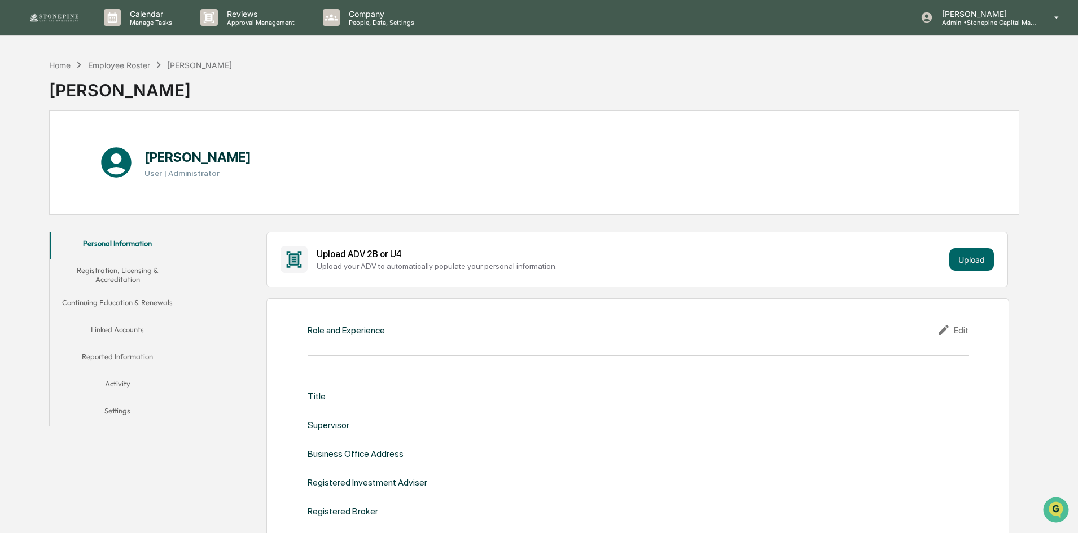
click at [65, 68] on div "Home" at bounding box center [59, 65] width 21 height 10
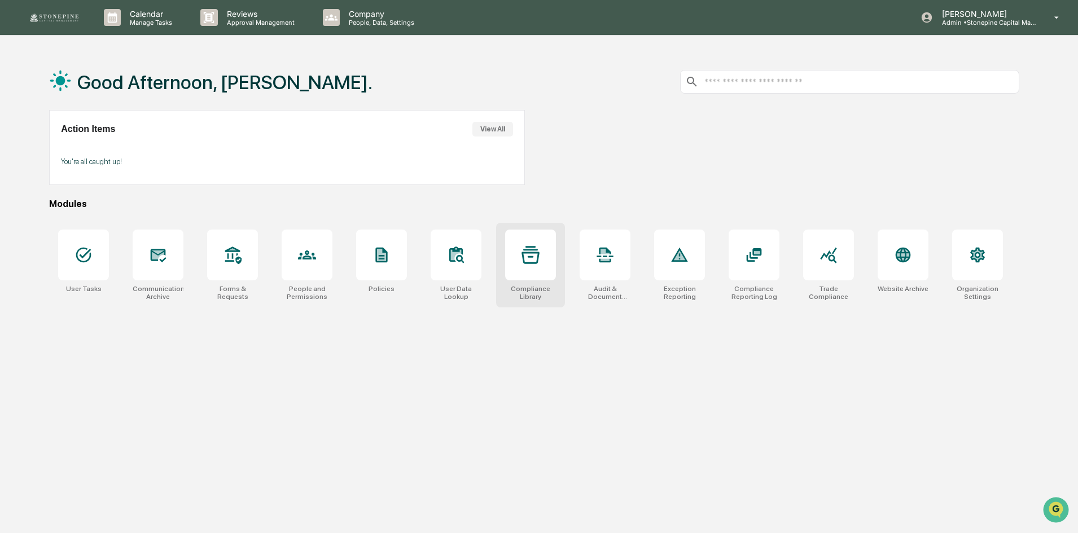
click at [549, 261] on div at bounding box center [530, 255] width 51 height 51
click at [92, 252] on icon at bounding box center [83, 255] width 18 height 18
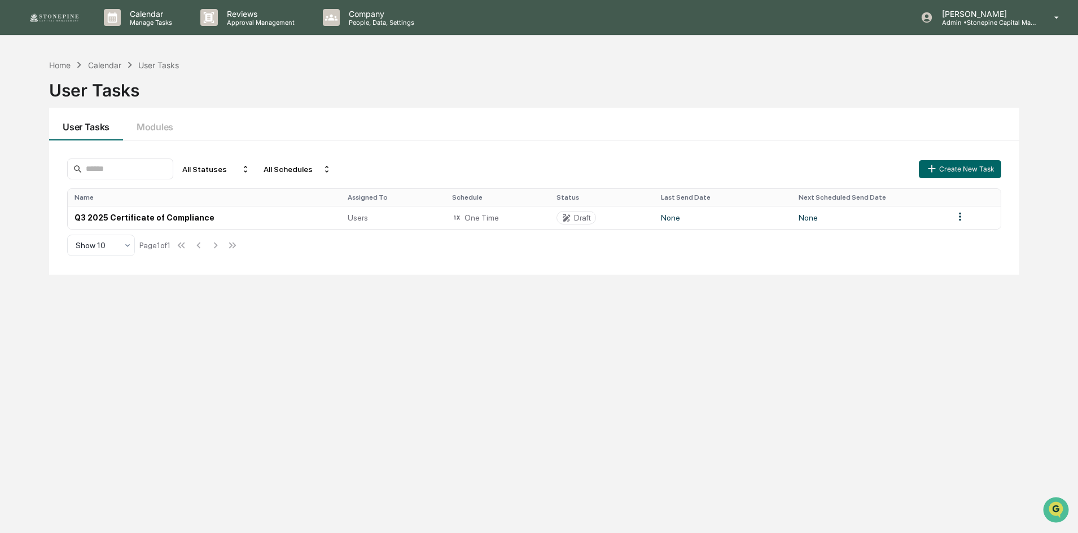
click at [53, 15] on img at bounding box center [54, 17] width 54 height 11
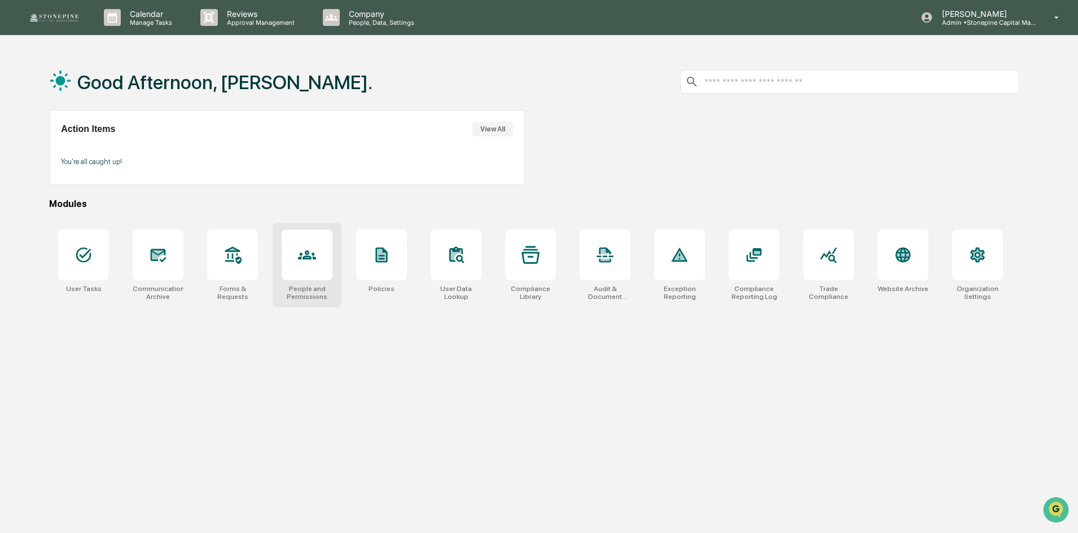
click at [307, 267] on div at bounding box center [307, 255] width 51 height 51
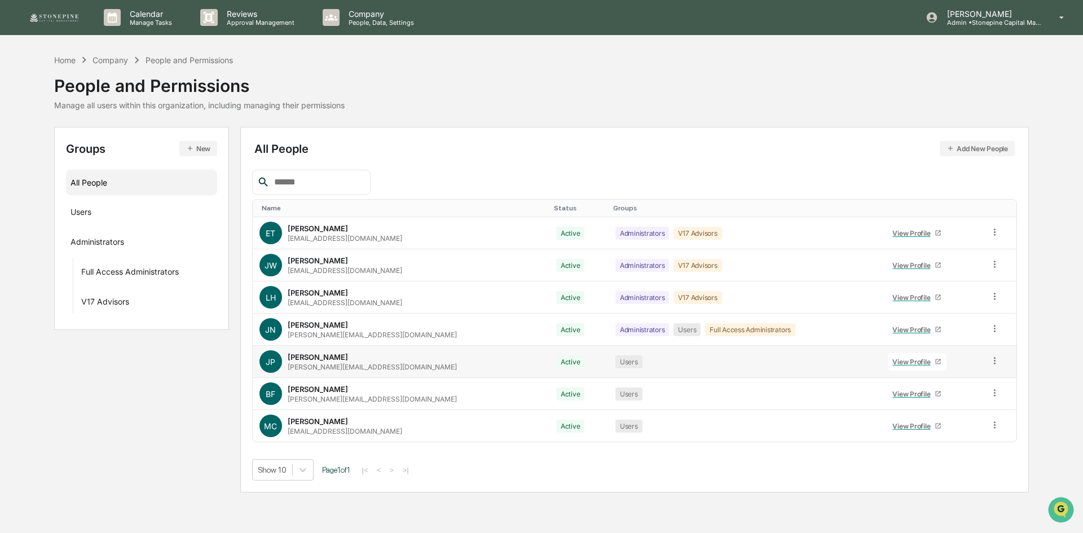
click at [893, 361] on div "View Profile" at bounding box center [914, 362] width 42 height 8
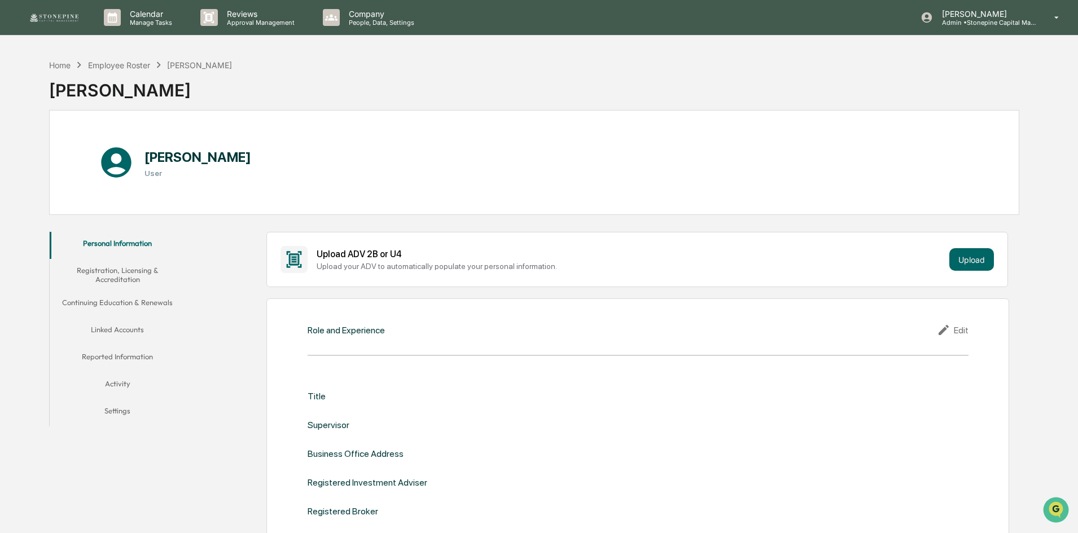
click at [133, 332] on button "Linked Accounts" at bounding box center [117, 331] width 135 height 27
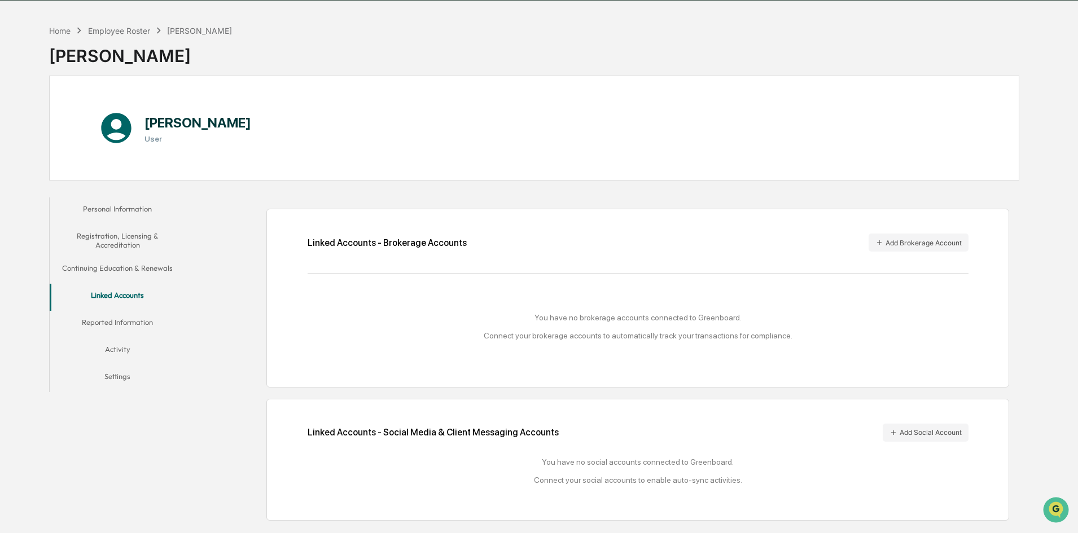
scroll to position [54, 0]
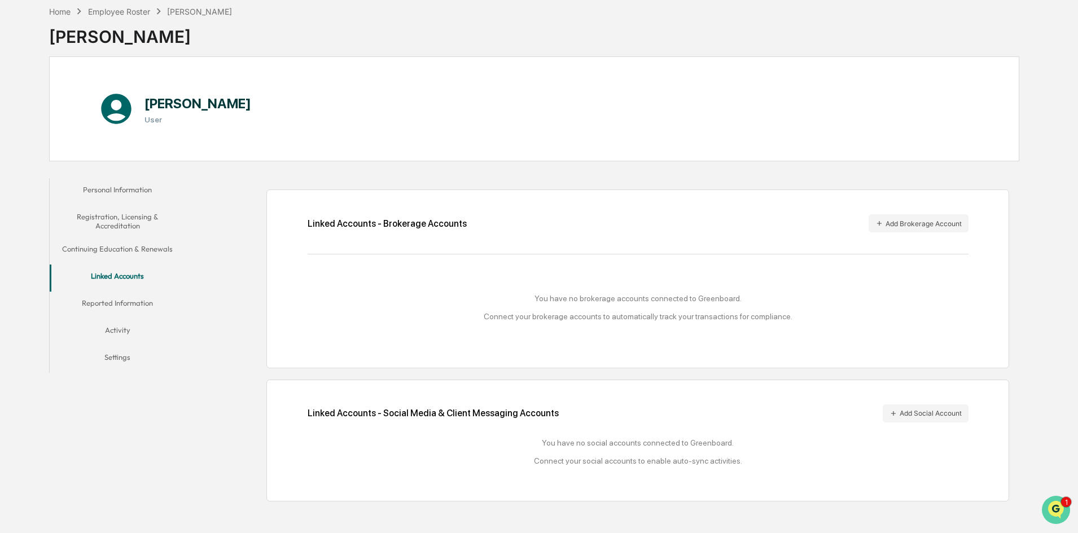
click at [1056, 514] on icon "Open customer support" at bounding box center [1055, 524] width 28 height 28
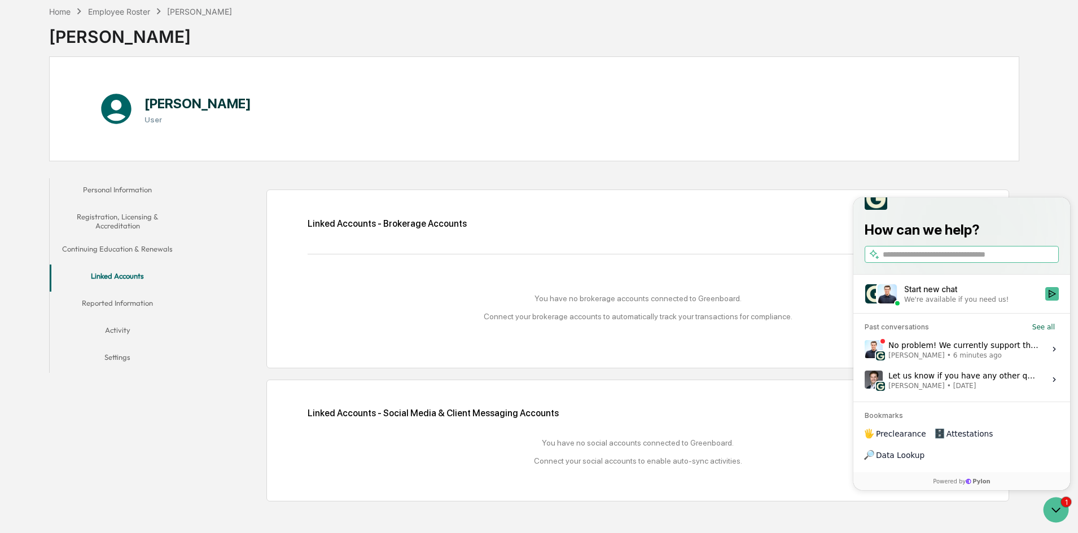
click at [963, 360] on span "6 minutes ago" at bounding box center [977, 355] width 49 height 9
click at [864, 350] on button "View issue" at bounding box center [864, 349] width 1 height 1
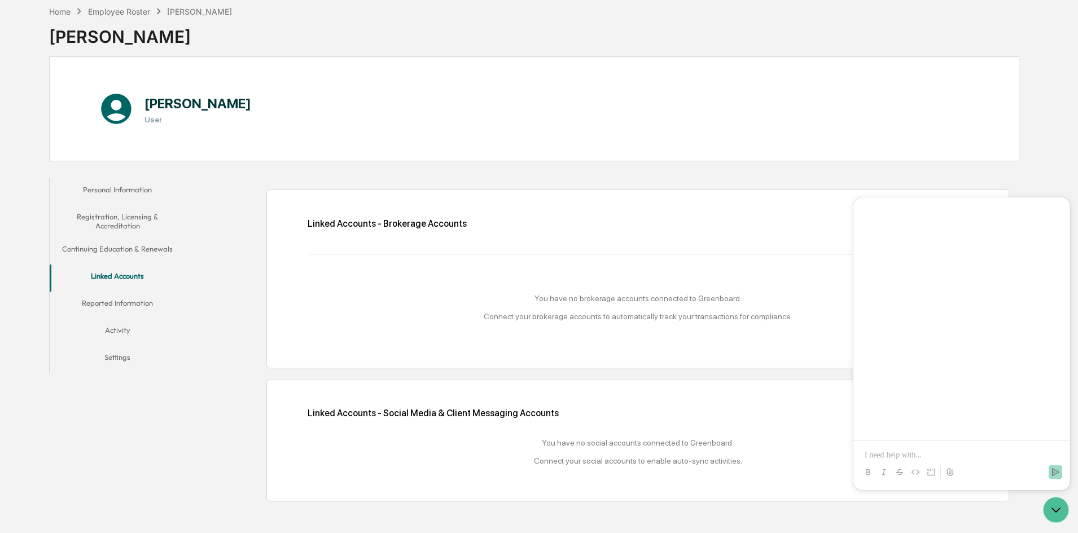
scroll to position [676, 0]
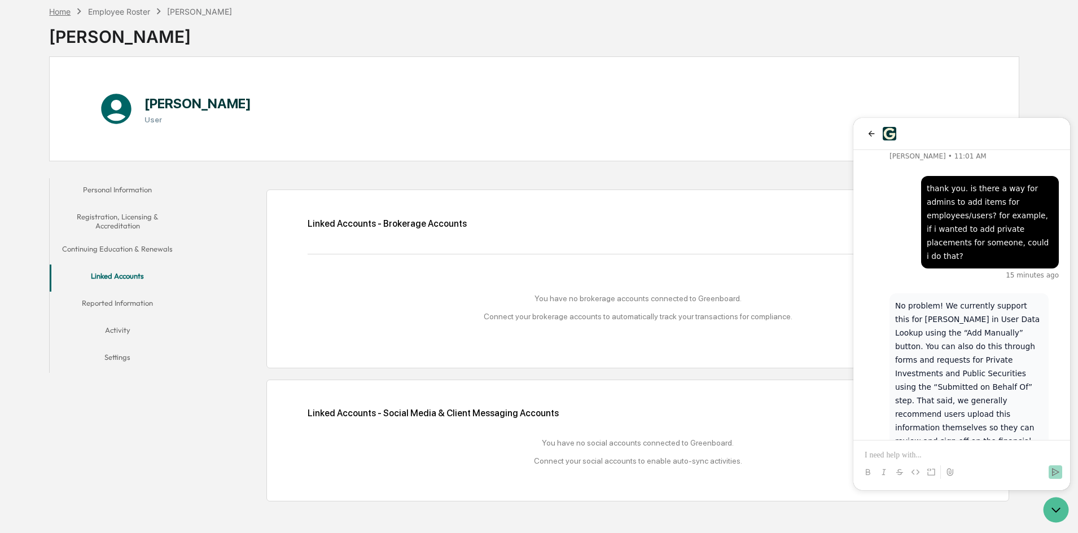
click at [65, 14] on div "Home" at bounding box center [59, 12] width 21 height 10
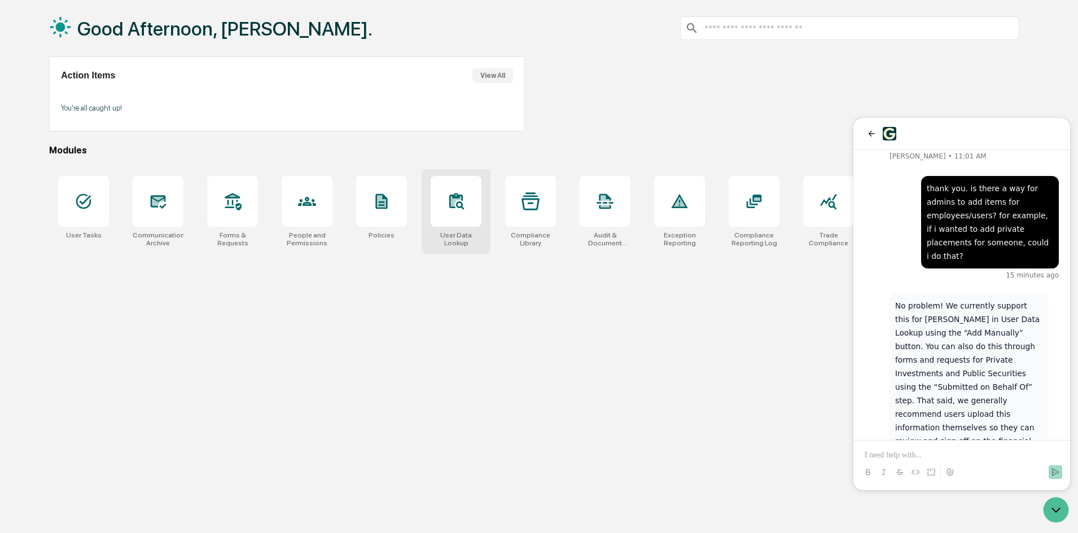
click at [447, 224] on div at bounding box center [455, 201] width 51 height 51
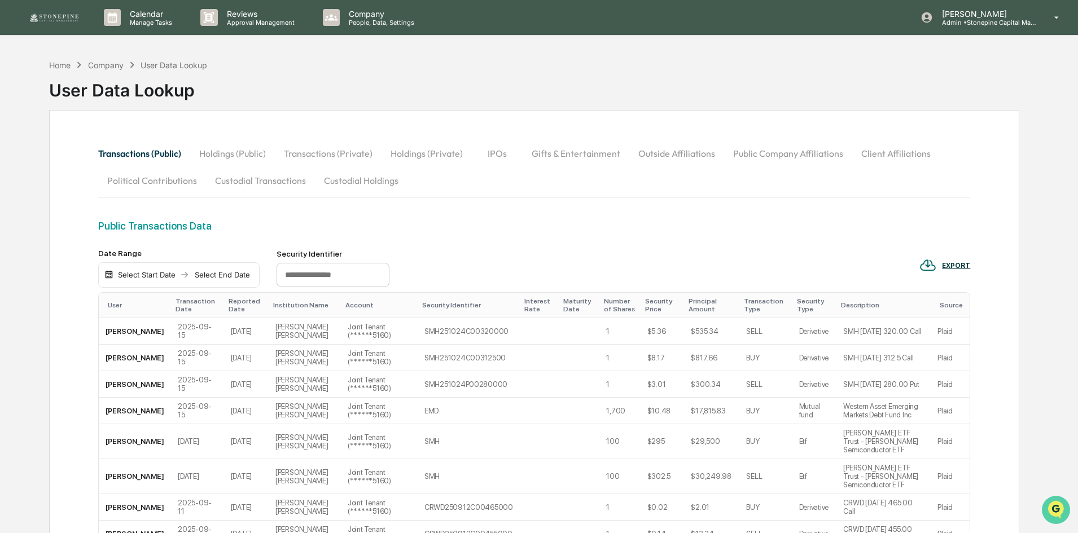
click at [1049, 499] on button "Open customer support" at bounding box center [1055, 510] width 28 height 28
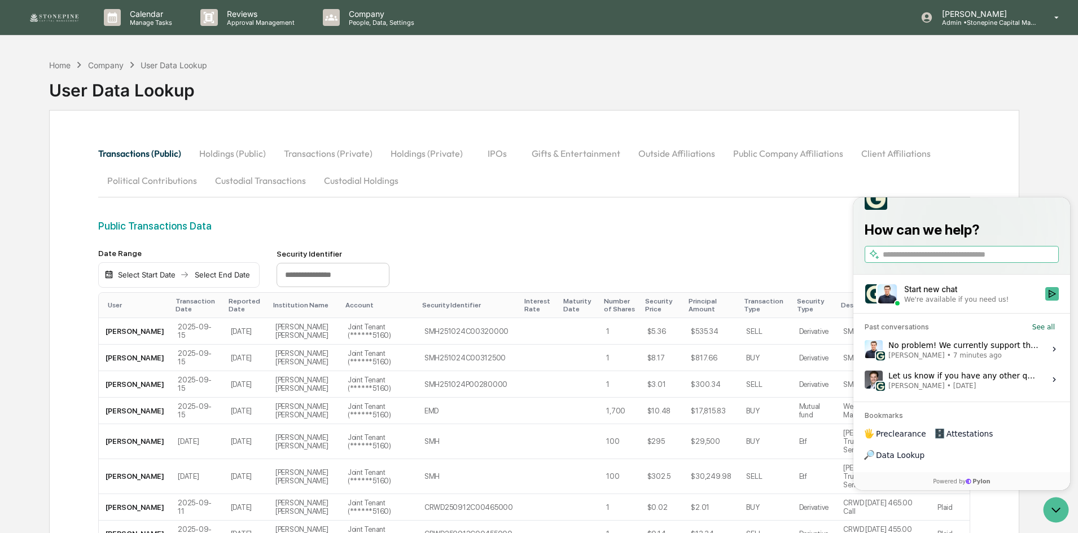
click at [992, 360] on div "No problem! We currently support this for [PERSON_NAME] in User Data Lookup usi…" at bounding box center [963, 349] width 150 height 21
click at [864, 350] on button "View issue" at bounding box center [864, 349] width 1 height 1
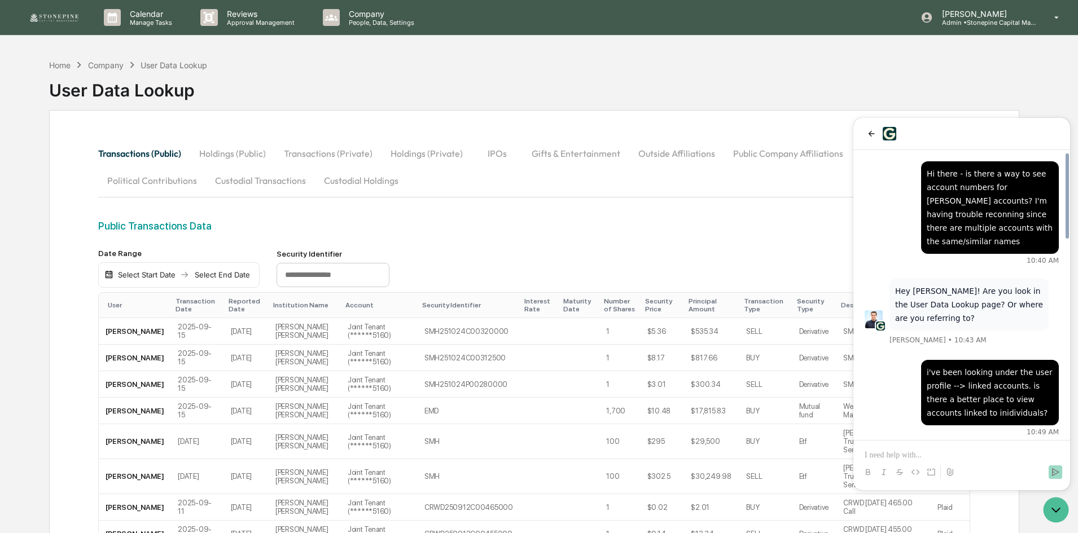
scroll to position [676, 0]
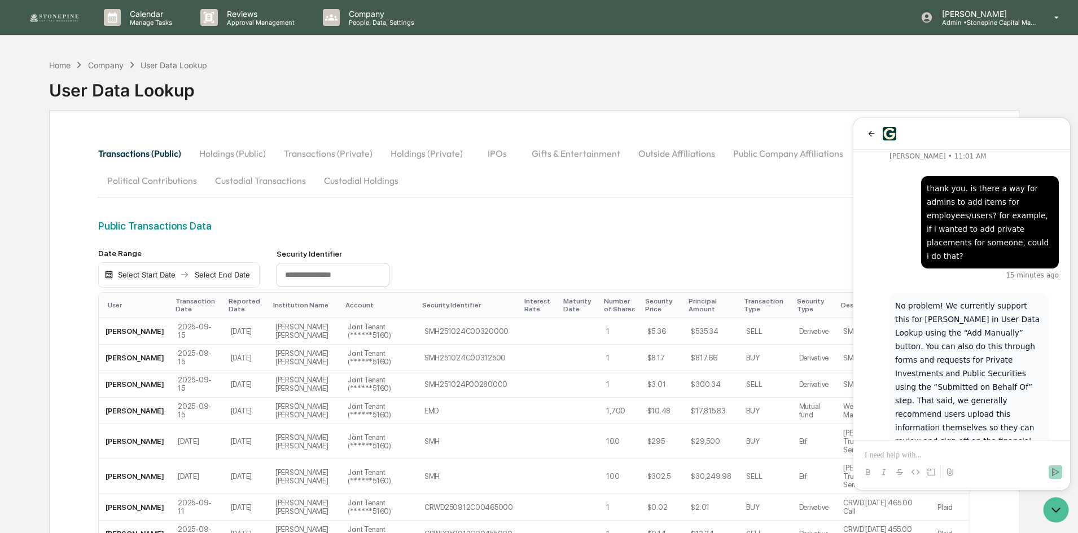
click at [675, 157] on button "Outside Affiliations" at bounding box center [676, 153] width 95 height 27
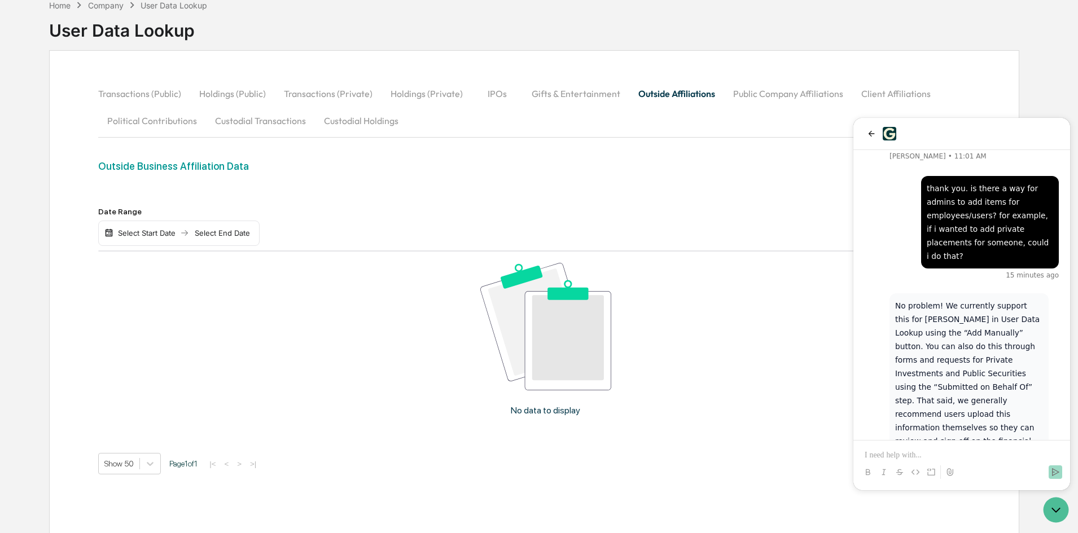
scroll to position [0, 0]
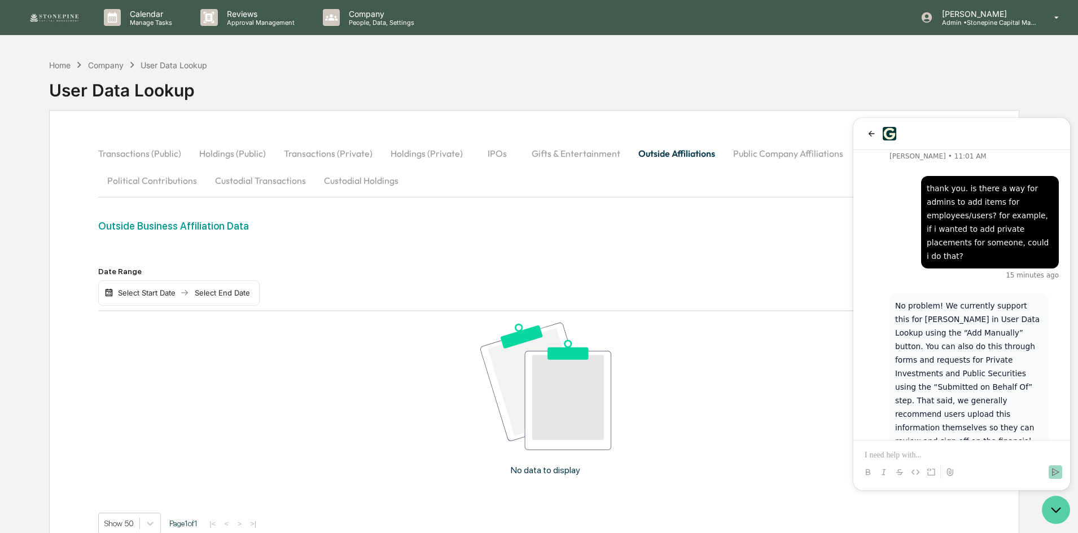
click at [1058, 512] on icon "Open customer support" at bounding box center [1055, 510] width 28 height 28
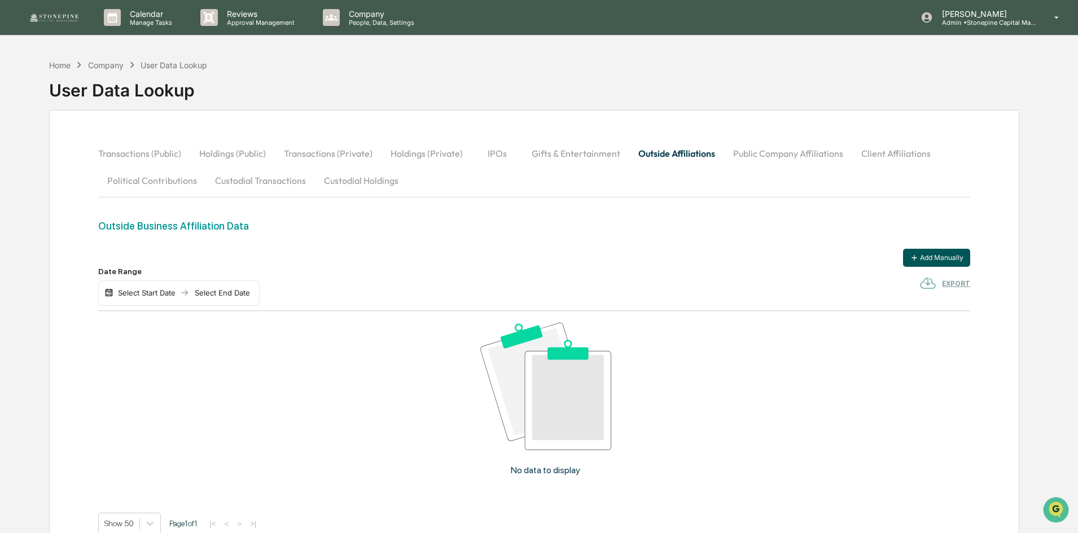
click at [923, 257] on button "Add Manually" at bounding box center [936, 258] width 67 height 18
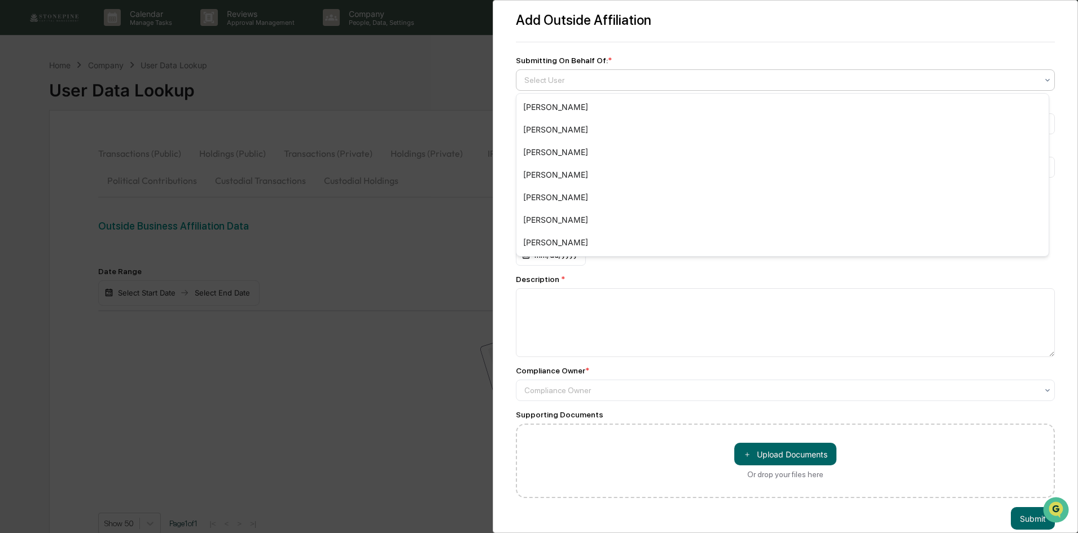
click at [635, 80] on div at bounding box center [780, 79] width 513 height 11
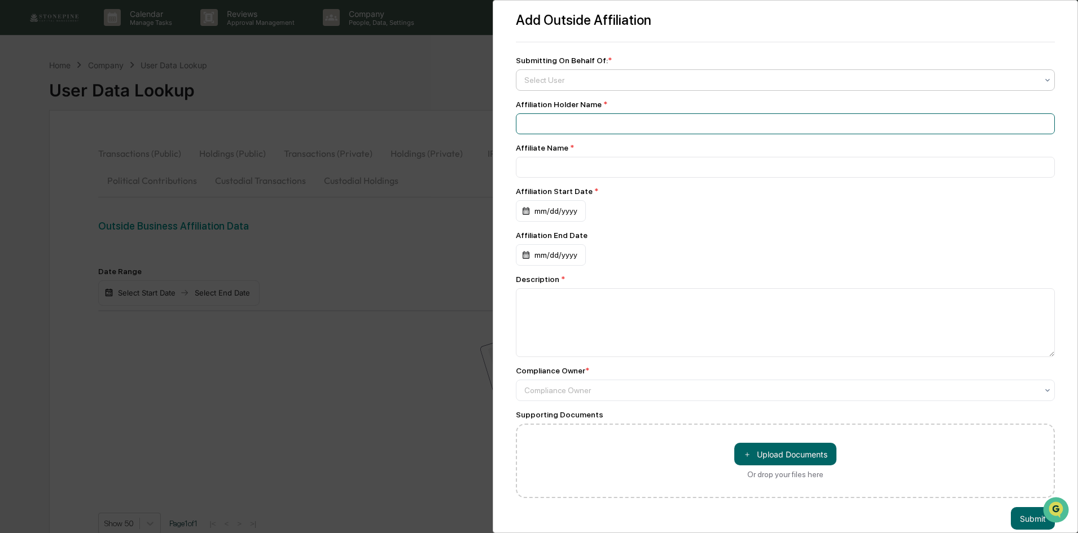
click at [635, 124] on input at bounding box center [785, 123] width 539 height 21
click at [634, 171] on input at bounding box center [785, 167] width 539 height 21
click at [424, 341] on div "Add Outside Affiliation Submitting On Behalf Of: * Select User Affiliation Hold…" at bounding box center [539, 266] width 1078 height 533
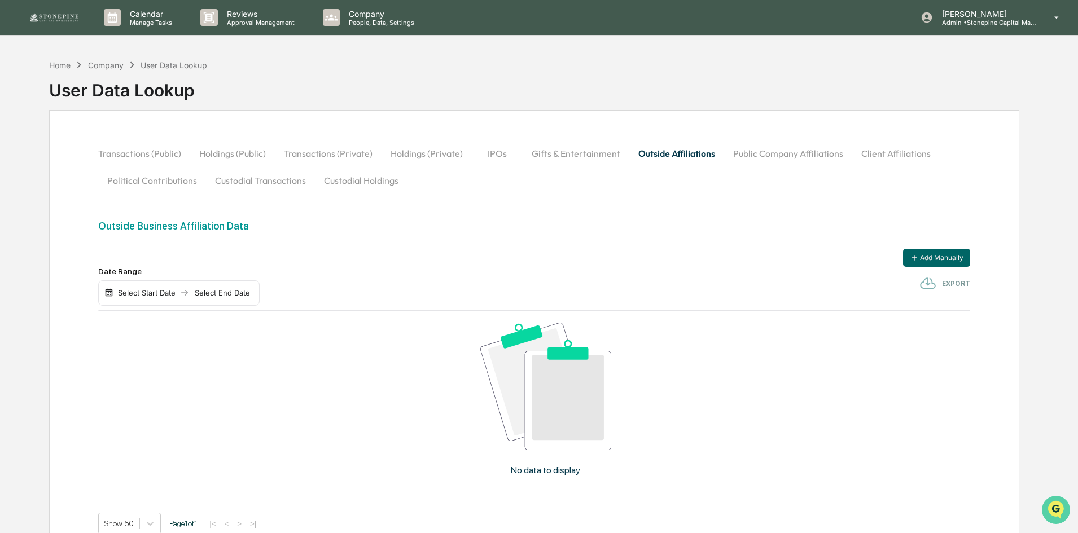
click at [1061, 513] on icon "Open customer support" at bounding box center [1055, 524] width 28 height 28
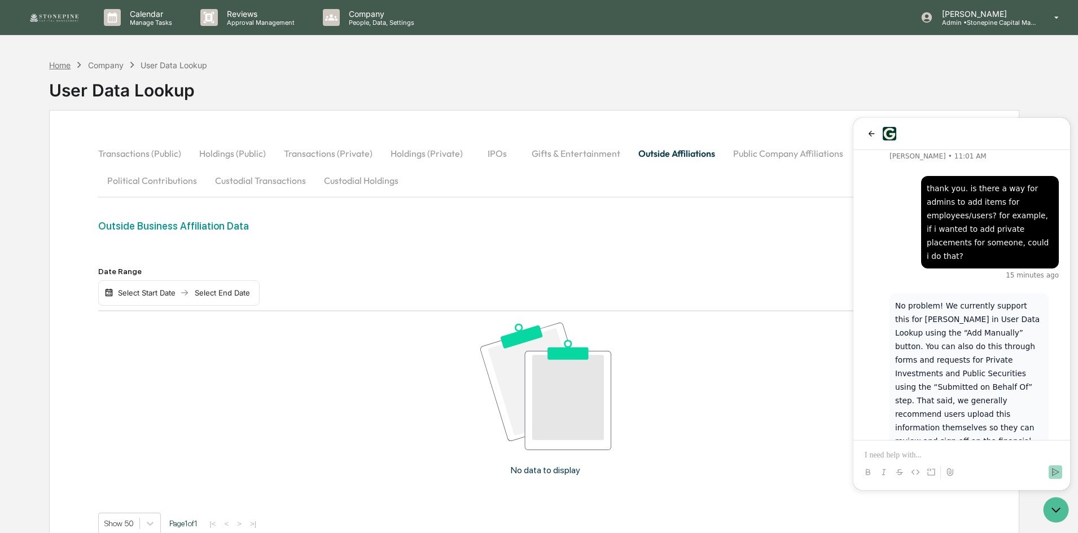
click at [65, 63] on div "Home" at bounding box center [59, 65] width 21 height 10
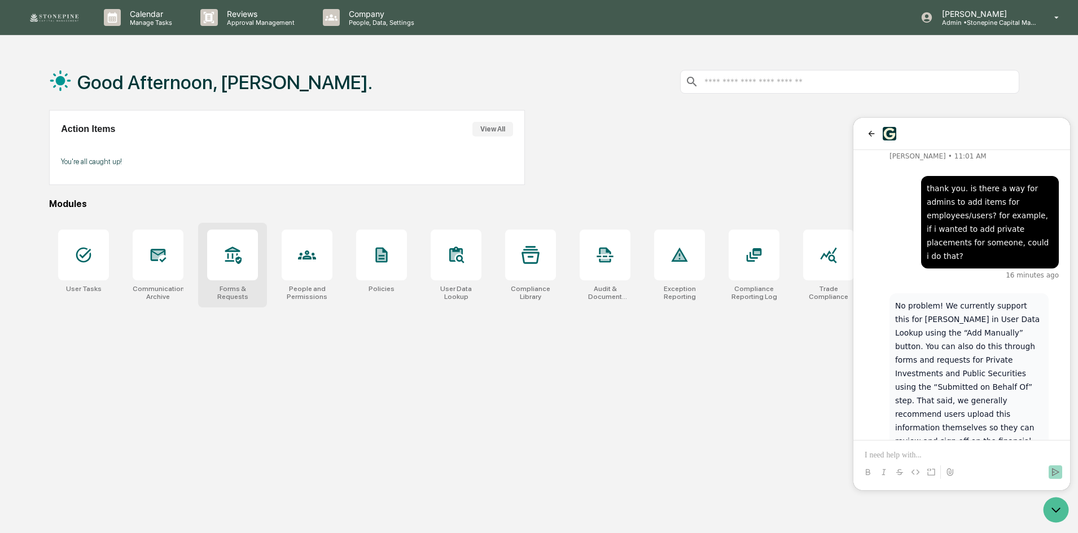
click at [234, 244] on div at bounding box center [232, 255] width 51 height 51
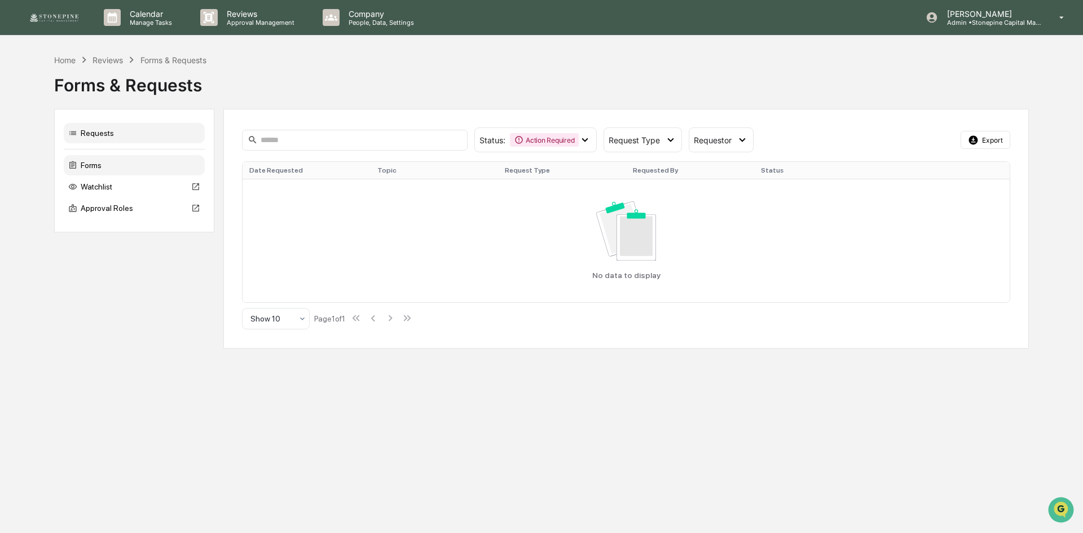
click at [102, 169] on div "Forms" at bounding box center [134, 165] width 141 height 20
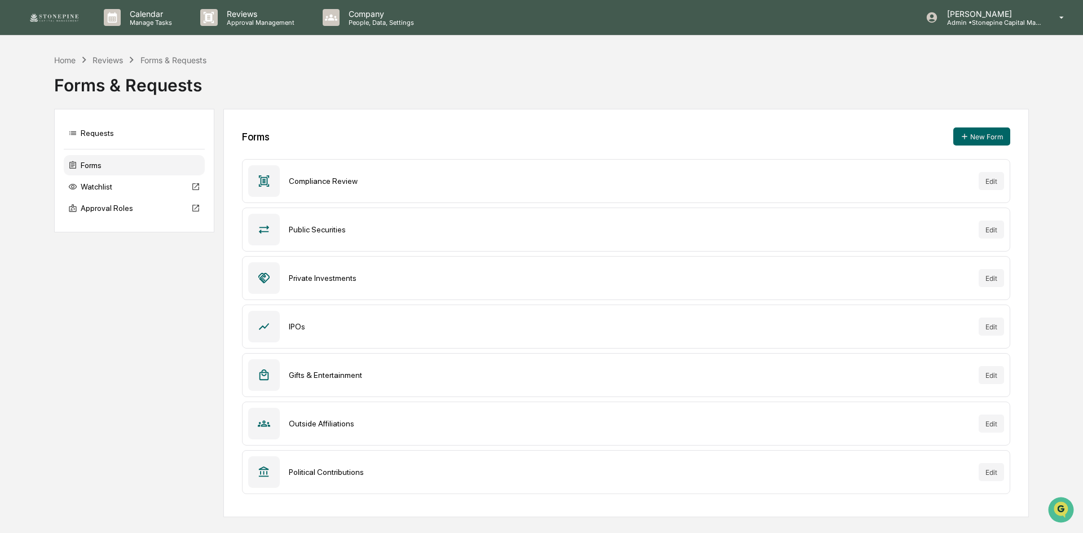
click at [911, 231] on div "Public Securities" at bounding box center [629, 229] width 681 height 9
click at [270, 280] on icon at bounding box center [264, 278] width 12 height 12
click at [928, 277] on div "Private Investments" at bounding box center [629, 278] width 681 height 9
click at [1067, 511] on icon "Open customer support" at bounding box center [1061, 524] width 28 height 28
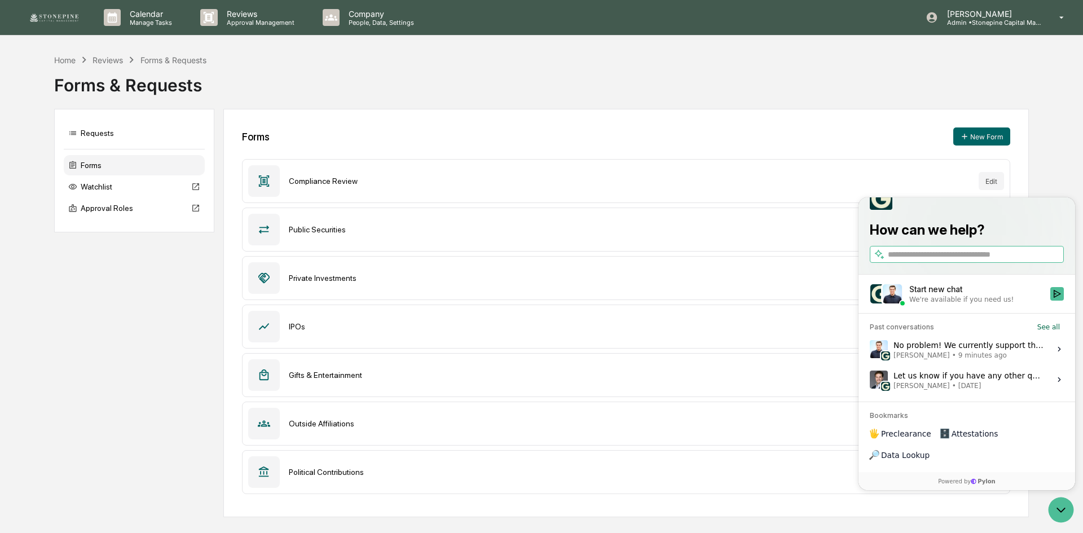
click at [970, 360] on span "9 minutes ago" at bounding box center [983, 355] width 49 height 9
click at [870, 350] on button "View issue" at bounding box center [869, 349] width 1 height 1
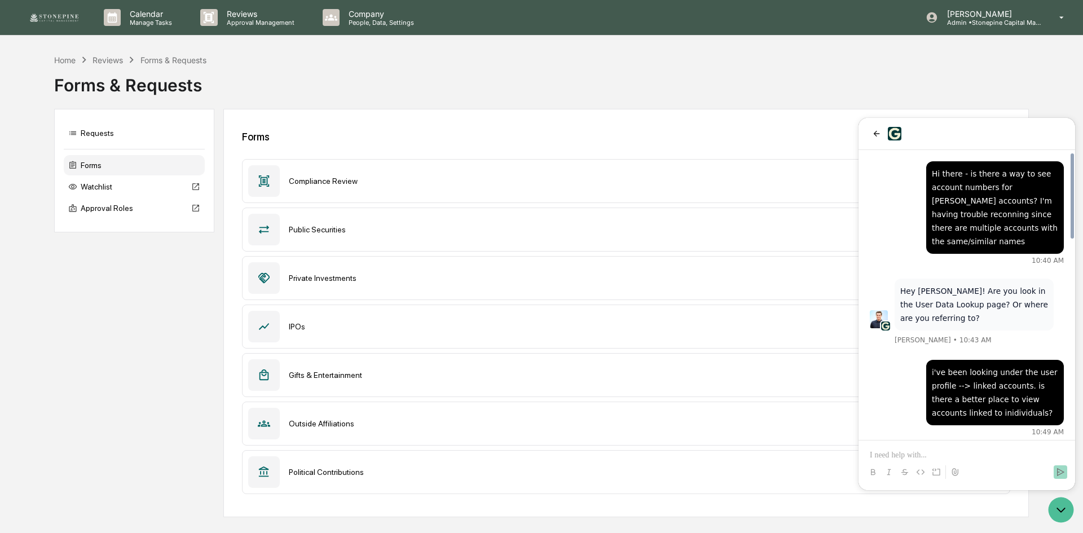
scroll to position [676, 0]
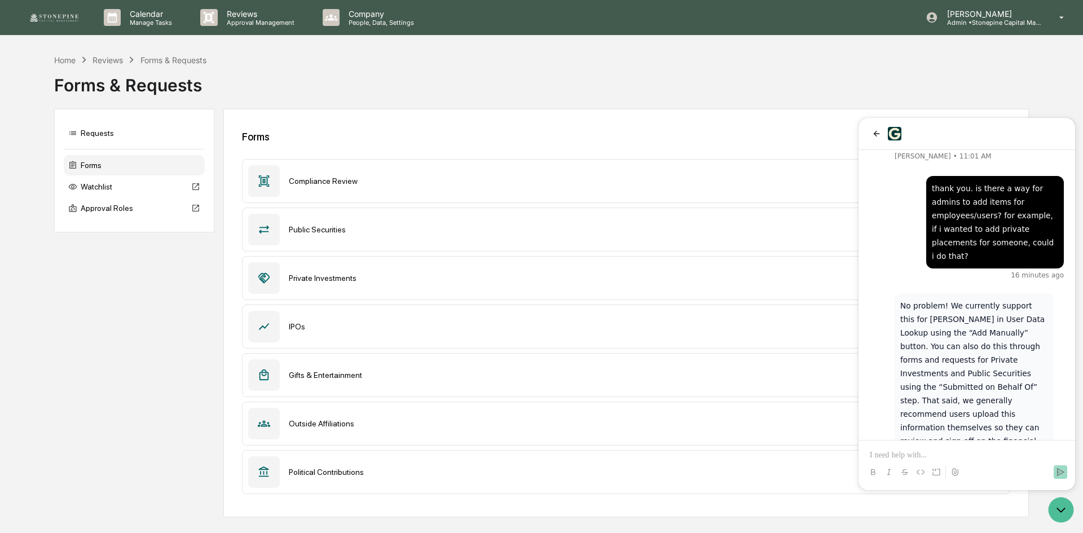
click at [957, 451] on p at bounding box center [967, 455] width 194 height 11
click at [1054, 508] on icon "Open customer support" at bounding box center [1061, 510] width 28 height 28
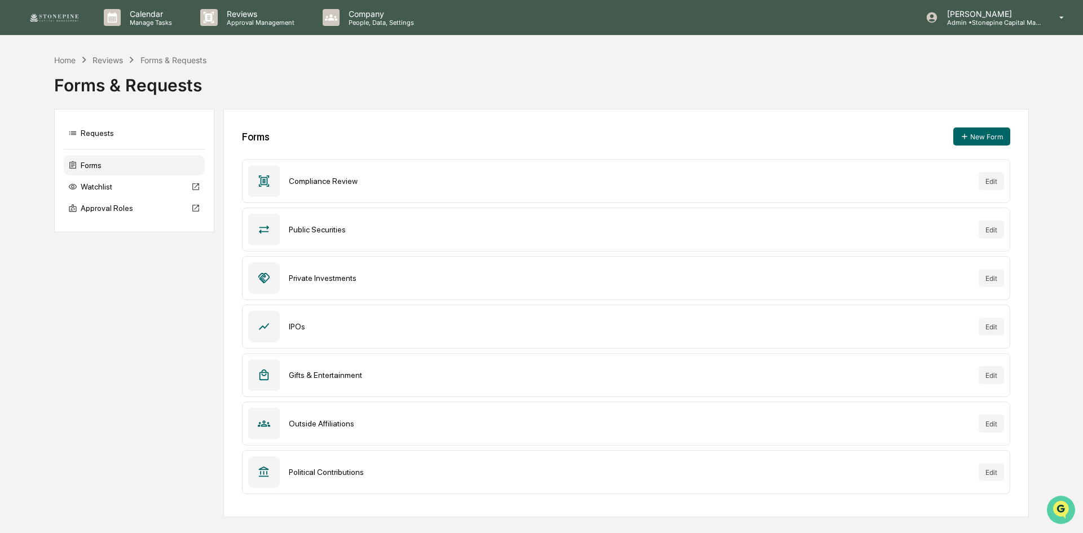
click at [1054, 508] on img "Open customer support" at bounding box center [1061, 510] width 28 height 23
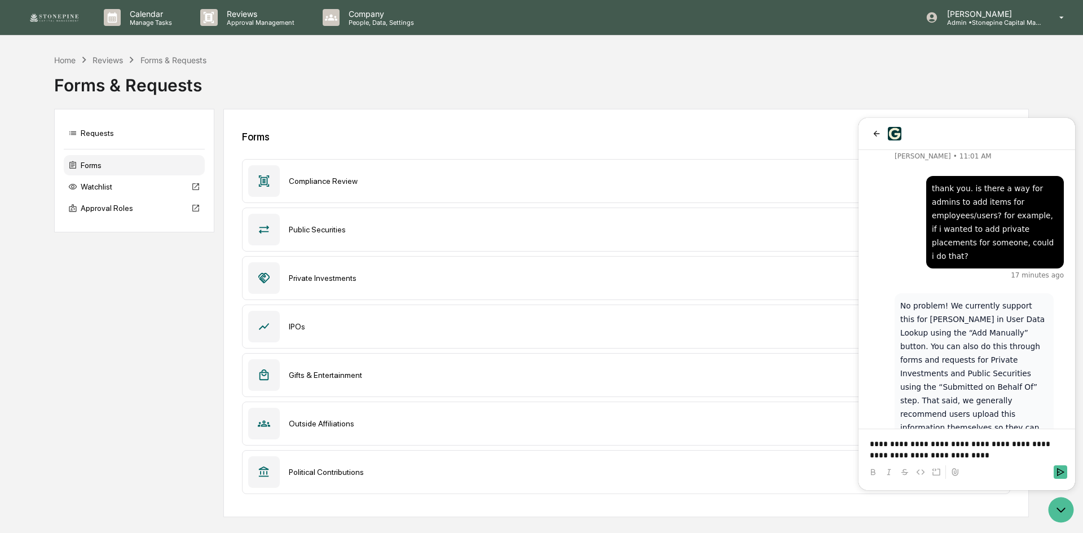
click at [983, 464] on div at bounding box center [967, 472] width 208 height 23
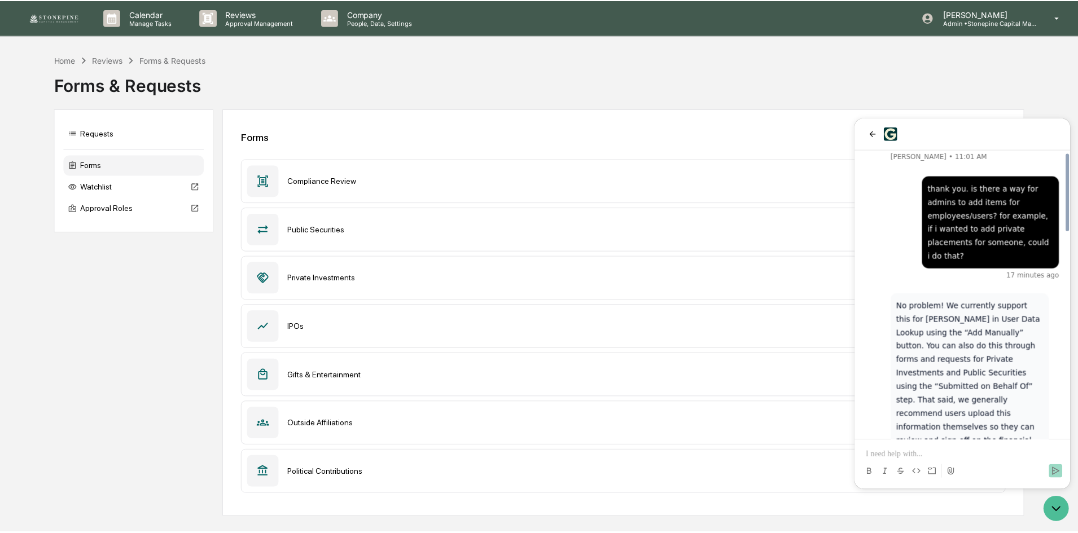
scroll to position [766, 0]
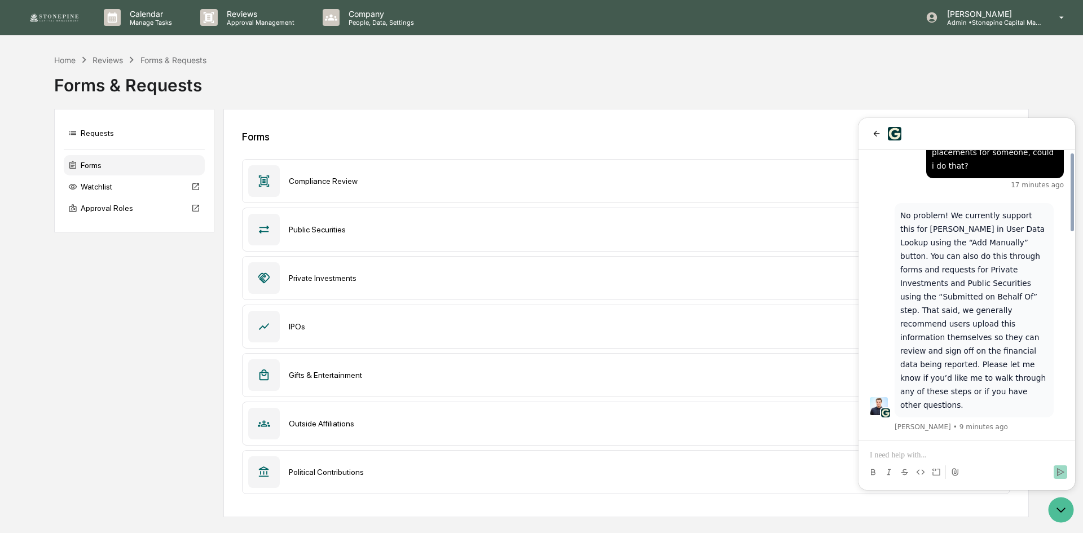
click at [750, 316] on div "IPOs Edit" at bounding box center [626, 327] width 768 height 44
click at [296, 279] on div "Private Investments" at bounding box center [629, 278] width 681 height 9
click at [1063, 506] on icon "Open customer support" at bounding box center [1061, 510] width 28 height 28
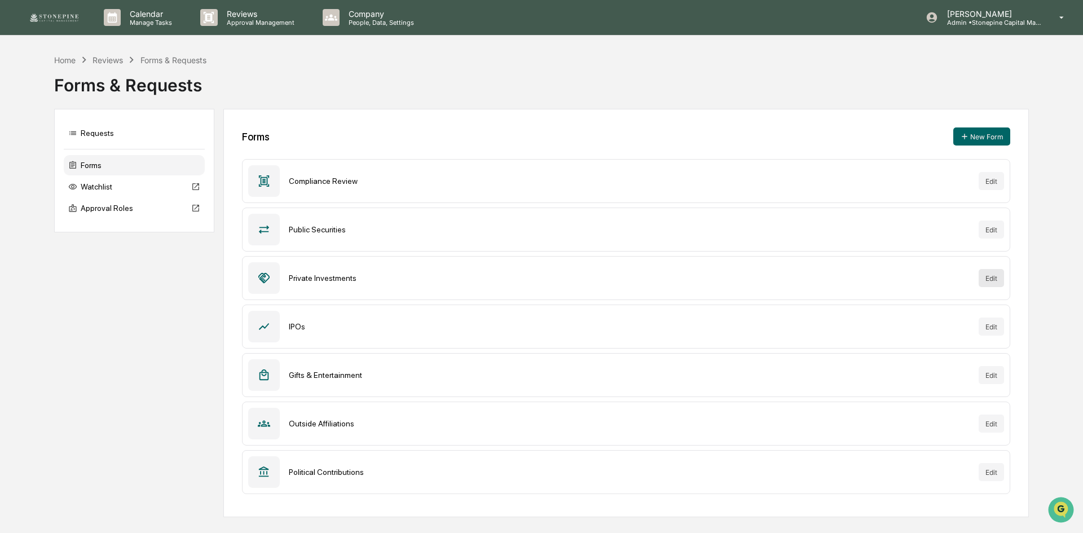
click at [990, 282] on button "Edit" at bounding box center [991, 278] width 25 height 18
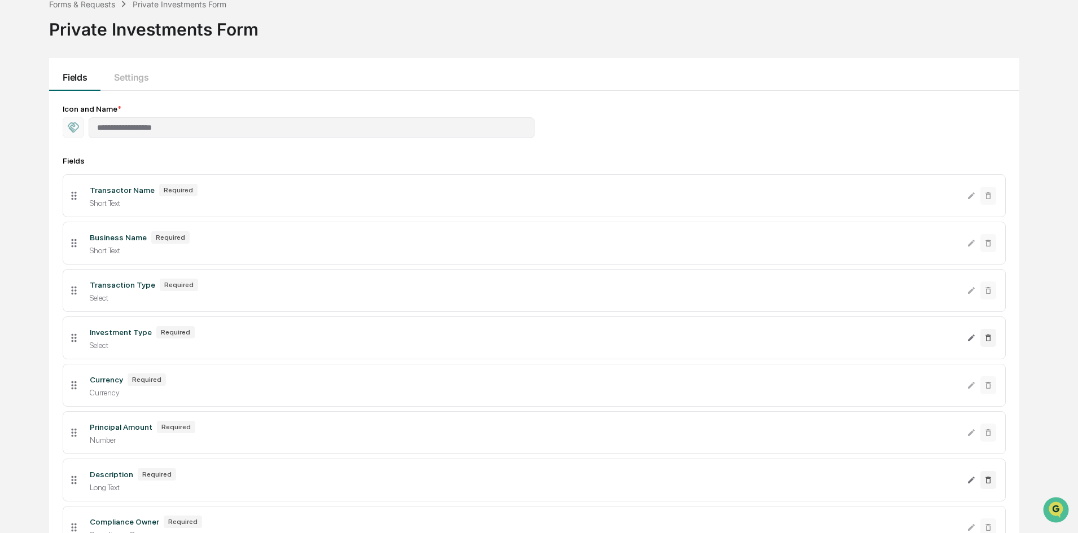
scroll to position [202, 0]
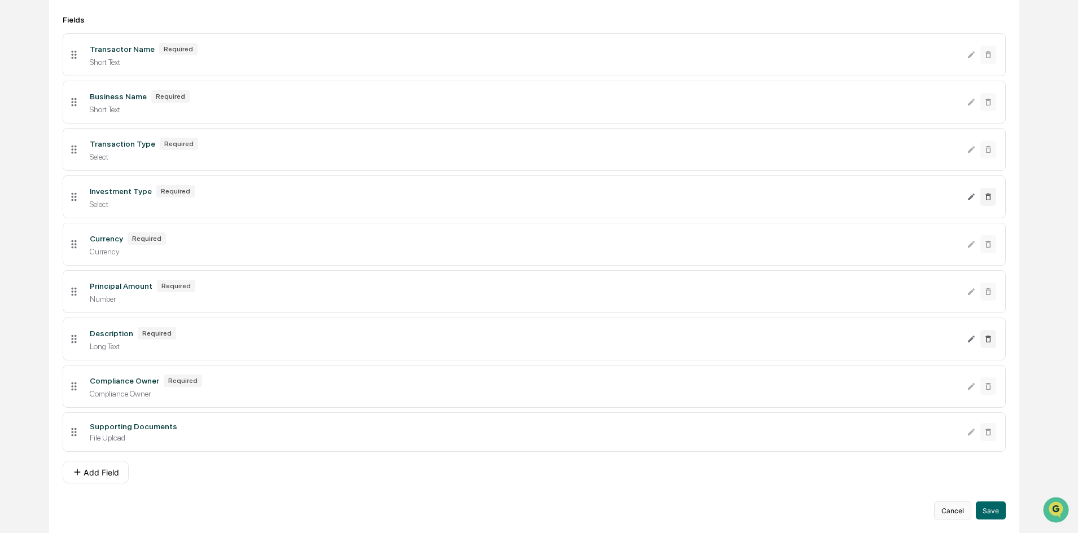
click at [953, 512] on button "Cancel" at bounding box center [952, 511] width 37 height 18
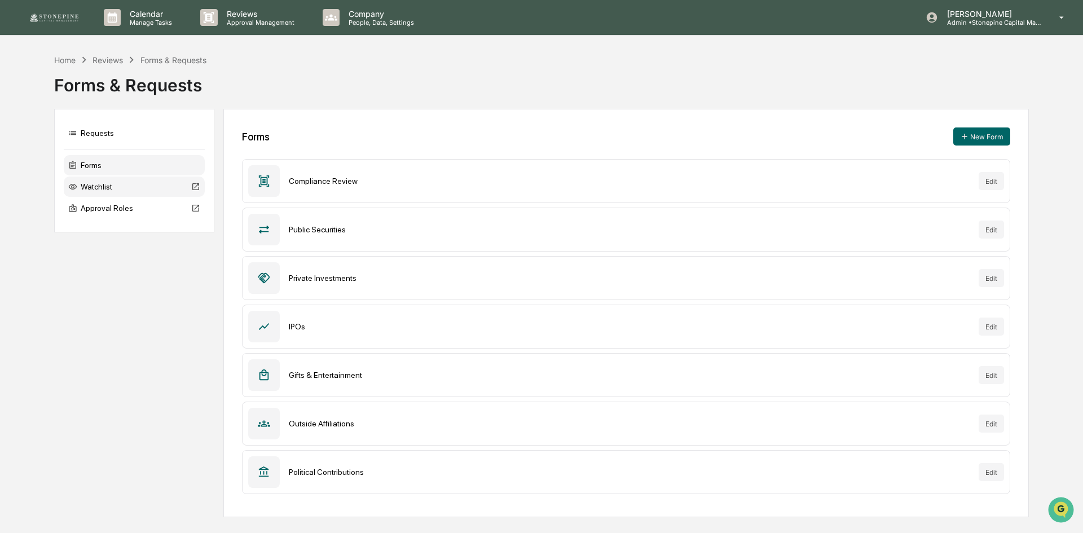
click at [118, 184] on div "Watchlist" at bounding box center [134, 187] width 141 height 20
click at [1057, 515] on icon "Open customer support" at bounding box center [1061, 524] width 28 height 28
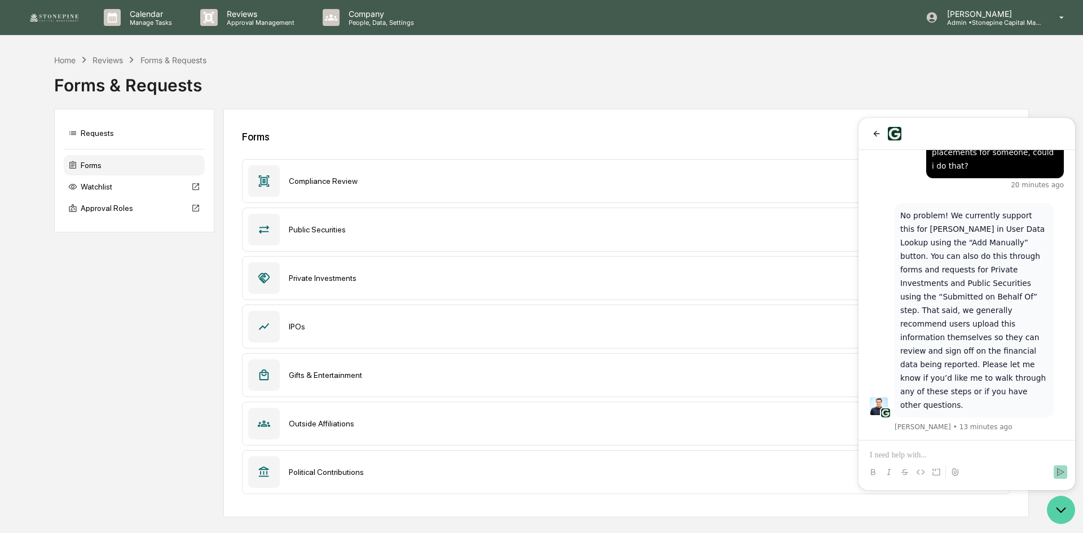
click at [1066, 505] on icon "Open customer support" at bounding box center [1061, 510] width 28 height 28
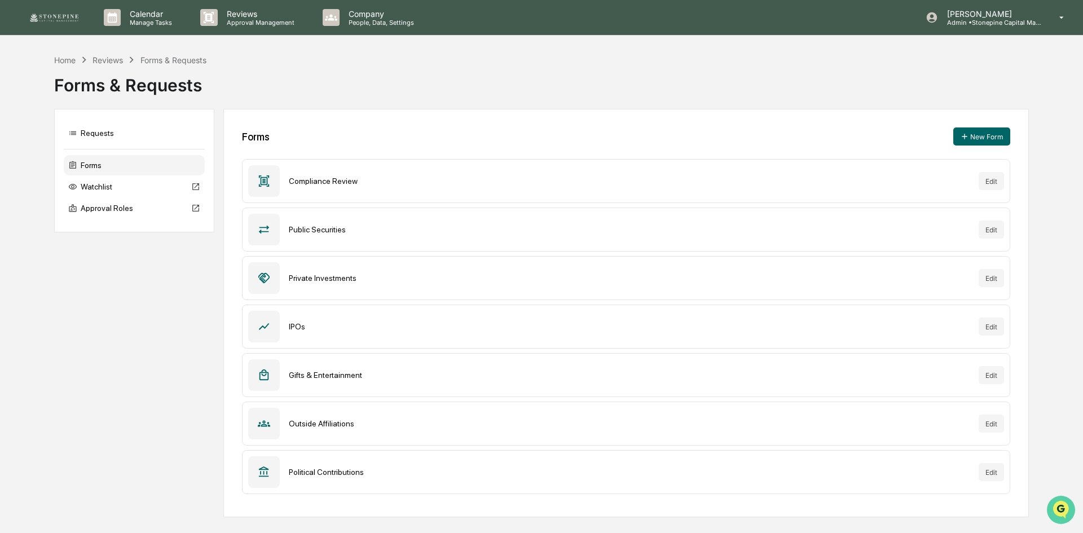
click at [1061, 508] on img "Open customer support" at bounding box center [1061, 510] width 28 height 23
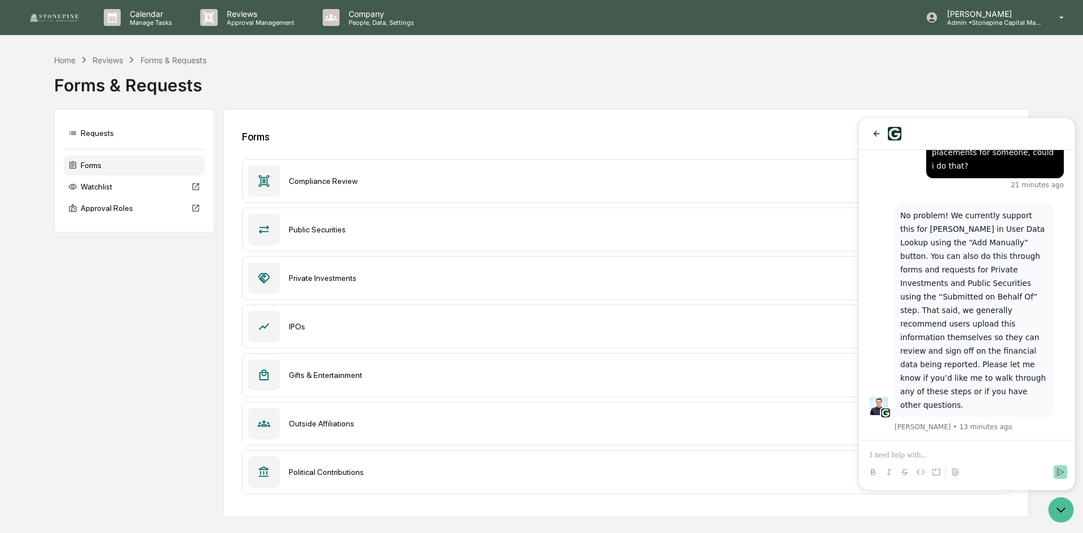
click at [881, 126] on div at bounding box center [967, 134] width 217 height 32
click at [879, 132] on icon "back" at bounding box center [876, 133] width 9 height 9
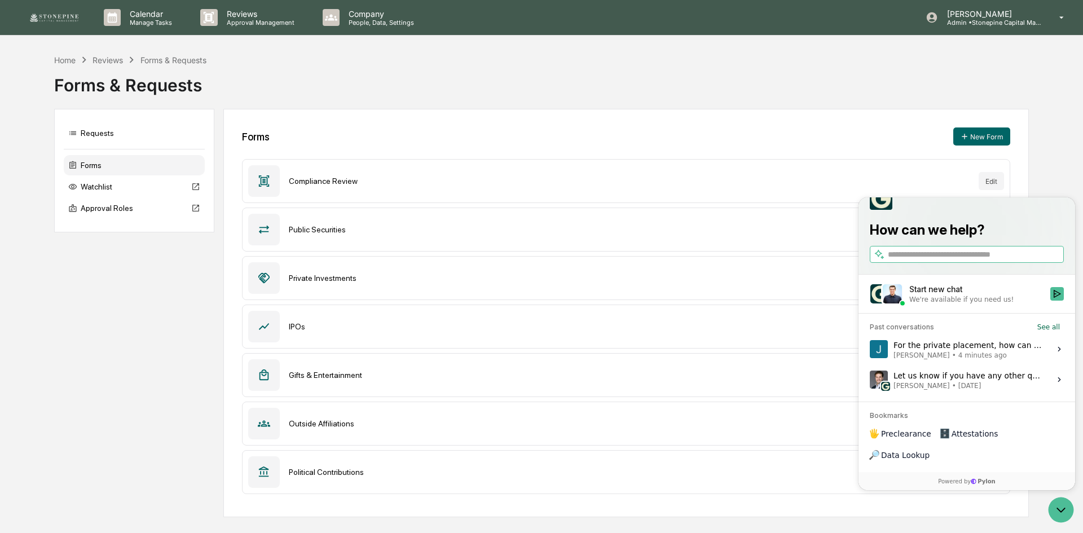
click at [935, 261] on input "search" at bounding box center [975, 255] width 174 height 12
type input "**********"
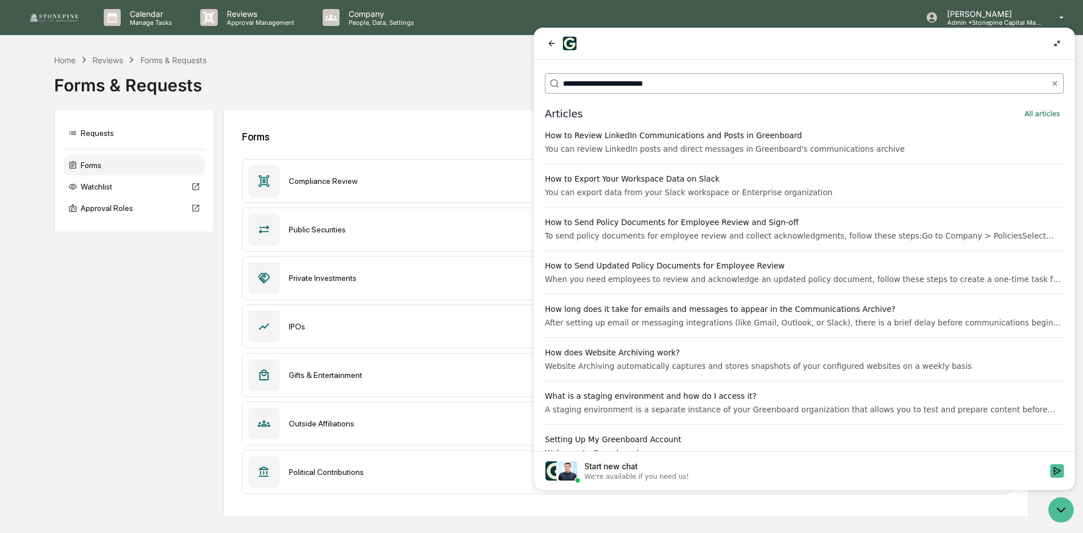
click at [655, 86] on input "**********" at bounding box center [804, 84] width 482 height 12
type input "**********"
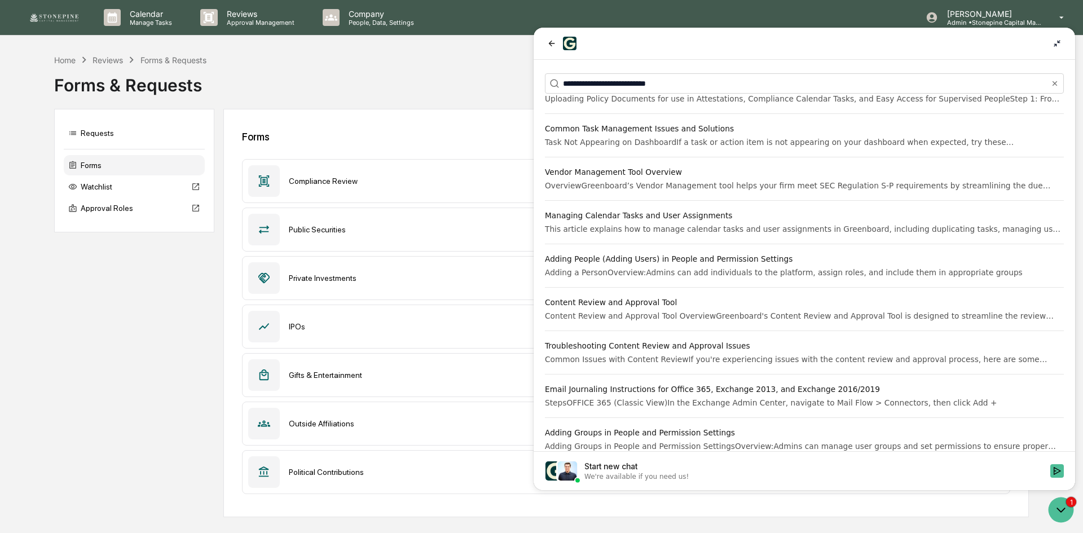
scroll to position [790, 0]
click at [1057, 508] on icon "Open customer support" at bounding box center [1061, 510] width 28 height 28
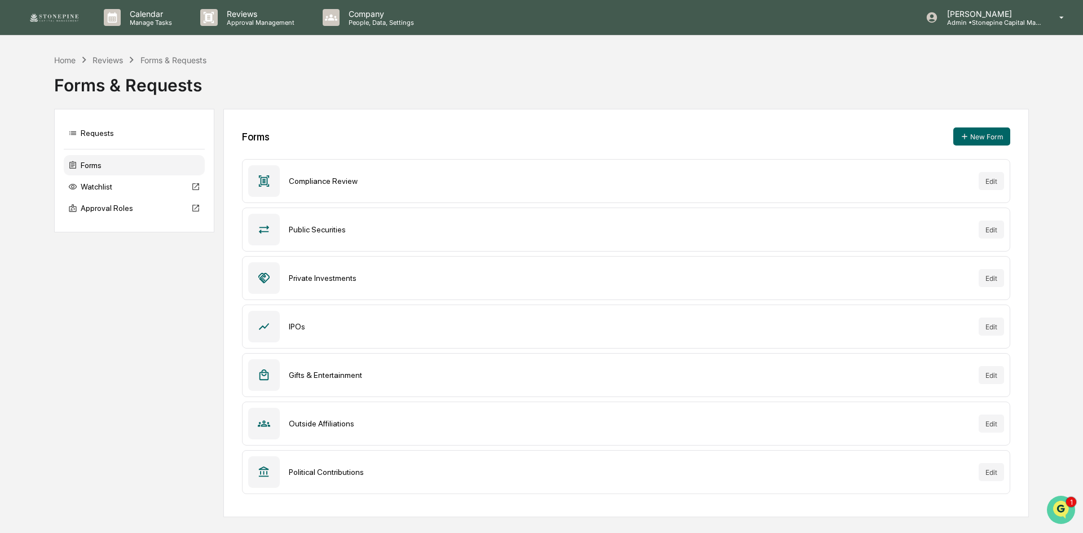
click at [1057, 508] on img "Open customer support" at bounding box center [1061, 510] width 28 height 23
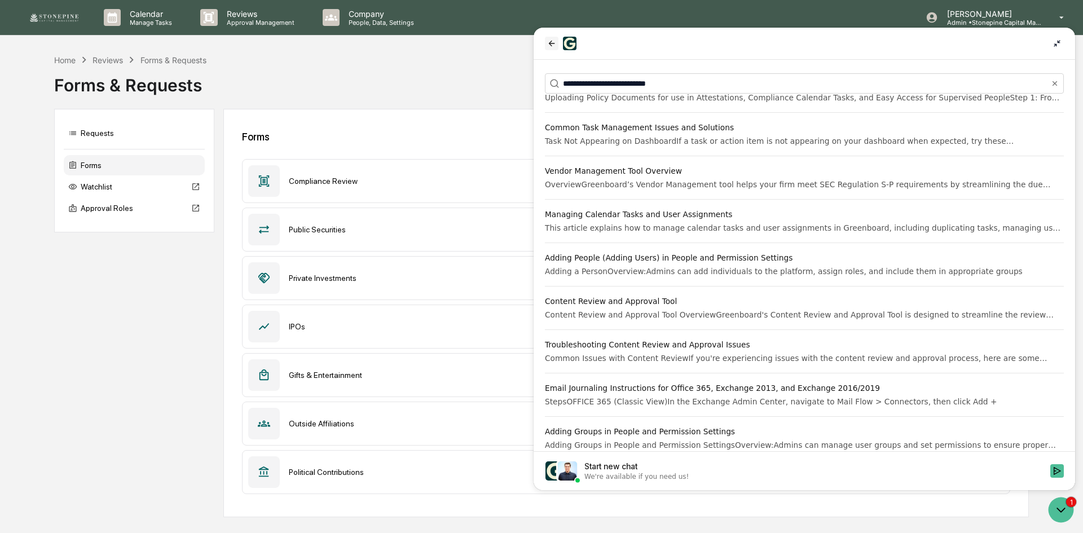
click at [555, 39] on icon "back" at bounding box center [551, 43] width 9 height 9
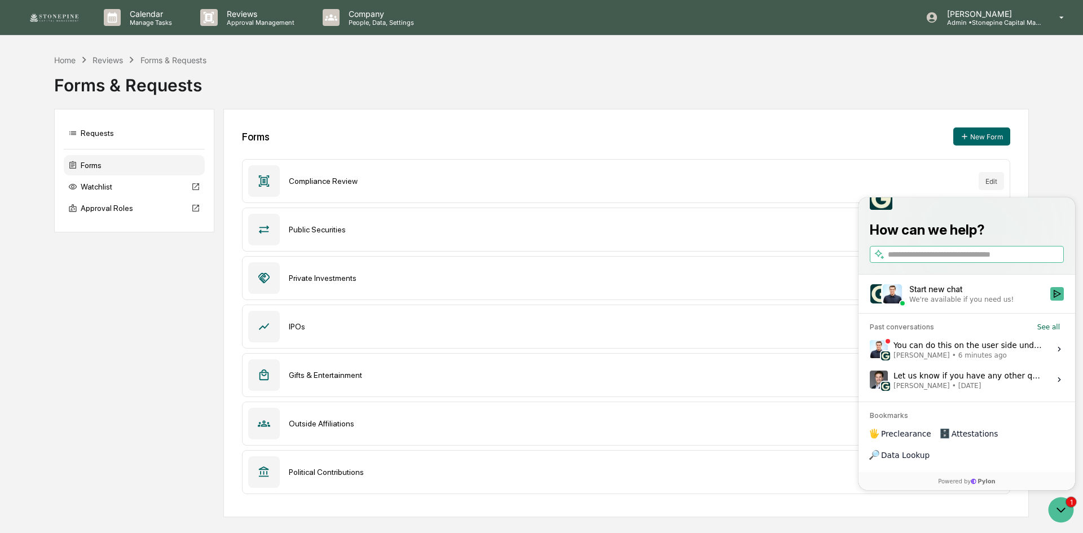
click at [947, 360] on div "You can do this on the user side under Get Approval > Private Investments, and …" at bounding box center [969, 349] width 150 height 21
click at [870, 350] on button "View issue" at bounding box center [869, 349] width 1 height 1
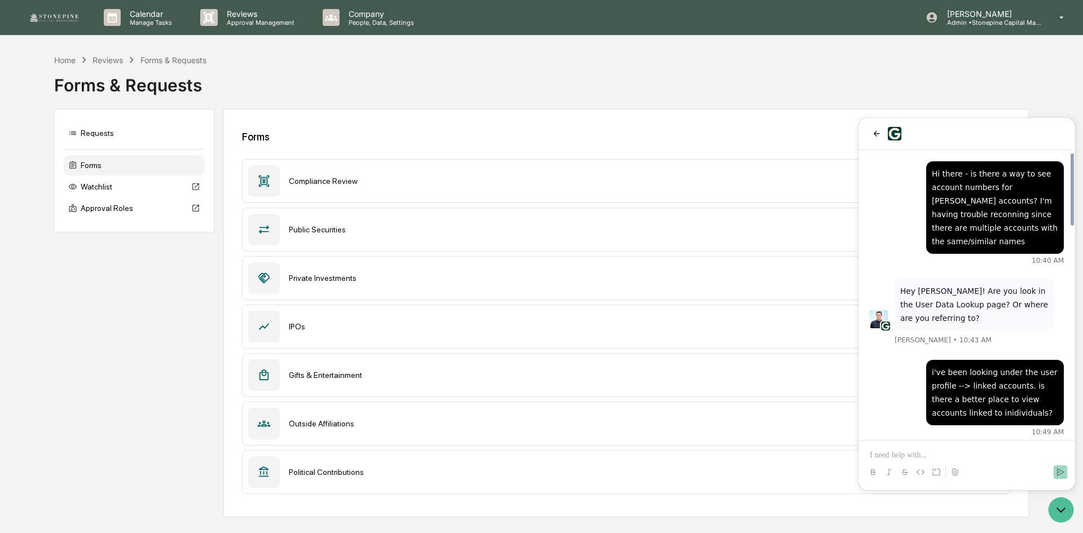
scroll to position [847, 0]
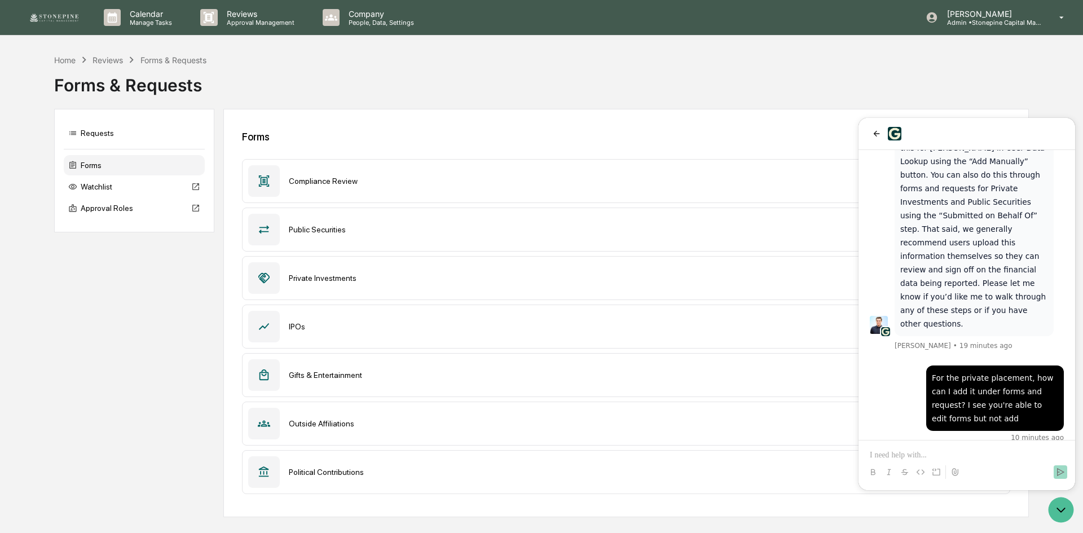
click at [983, 451] on p at bounding box center [967, 455] width 194 height 11
